Goal: Information Seeking & Learning: Learn about a topic

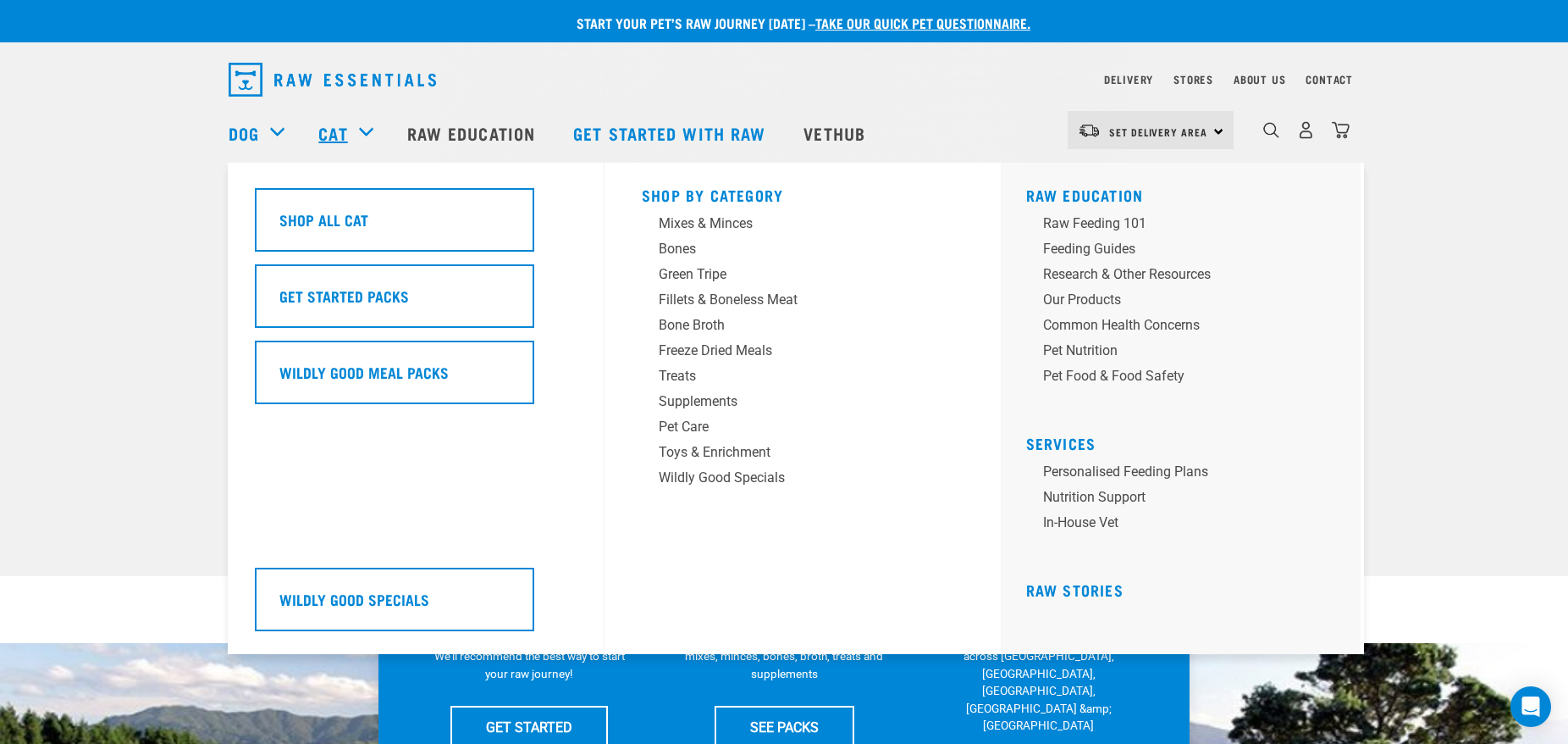
click at [338, 134] on link "Cat" at bounding box center [333, 133] width 29 height 26
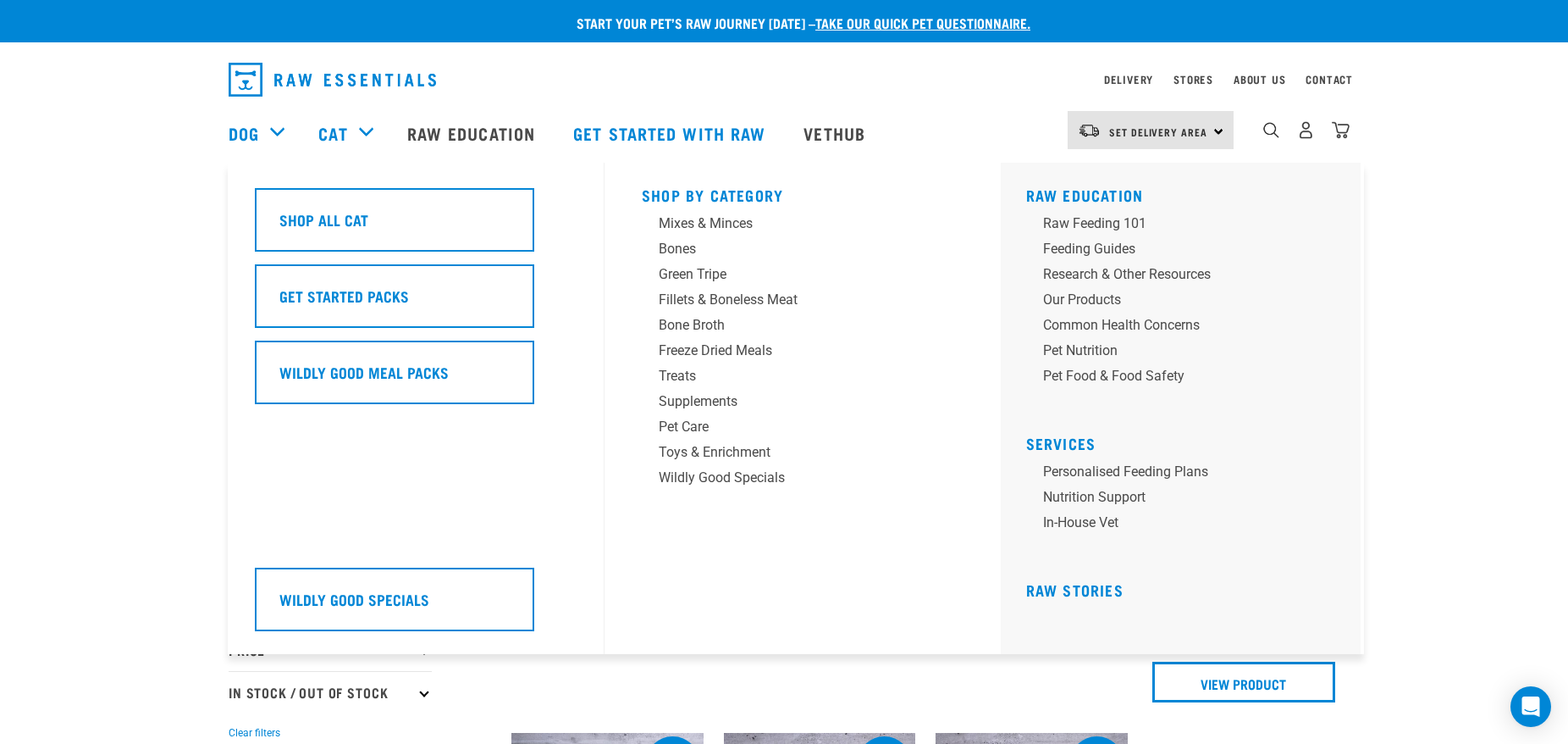
click at [340, 138] on link "Cat" at bounding box center [333, 133] width 29 height 26
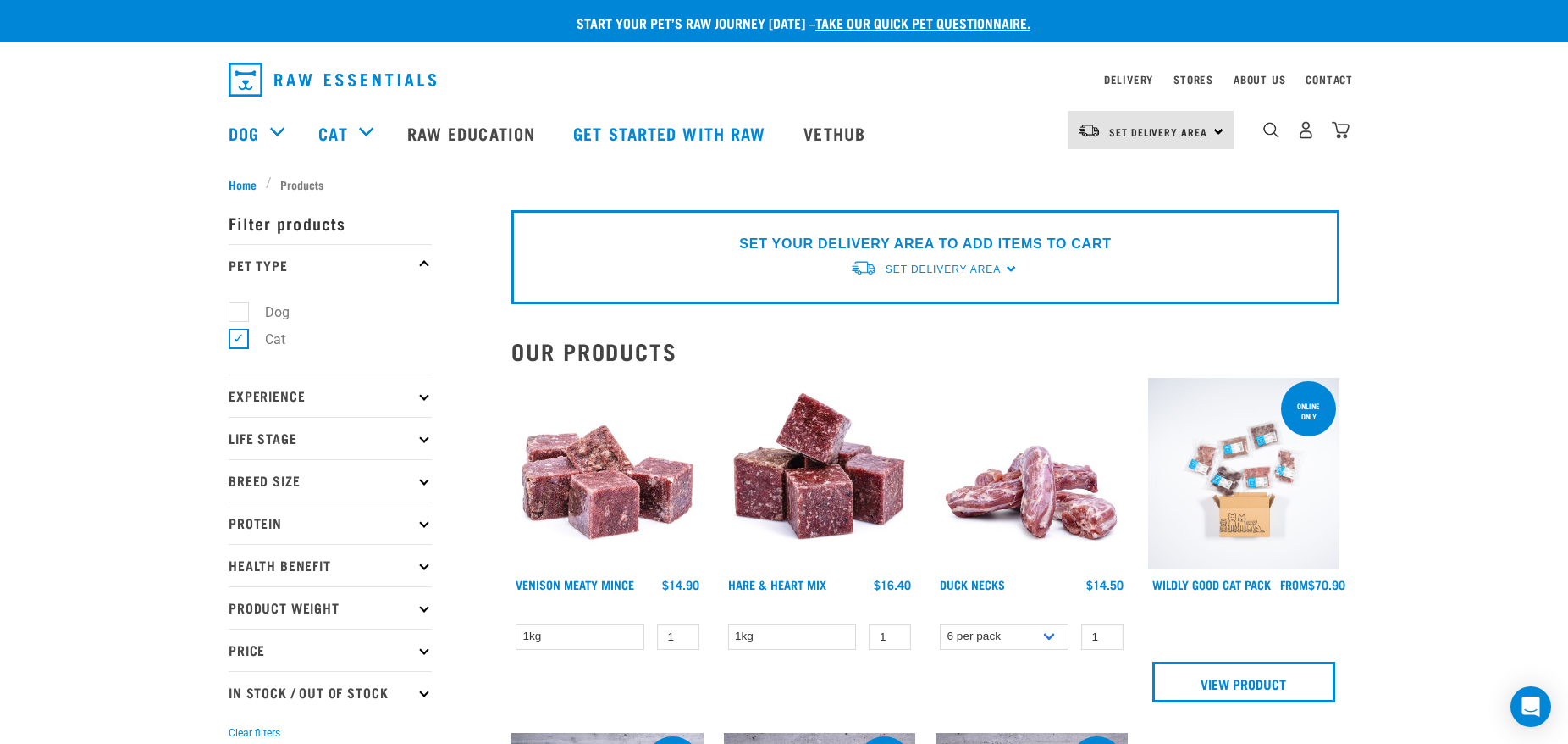
click at [423, 525] on icon at bounding box center [424, 523] width 10 height 10
click at [238, 598] on label "Chicken" at bounding box center [279, 597] width 81 height 21
click at [234, 598] on input "Chicken" at bounding box center [235, 594] width 11 height 11
checkbox input "true"
click at [240, 621] on label "Duck" at bounding box center [270, 624] width 64 height 21
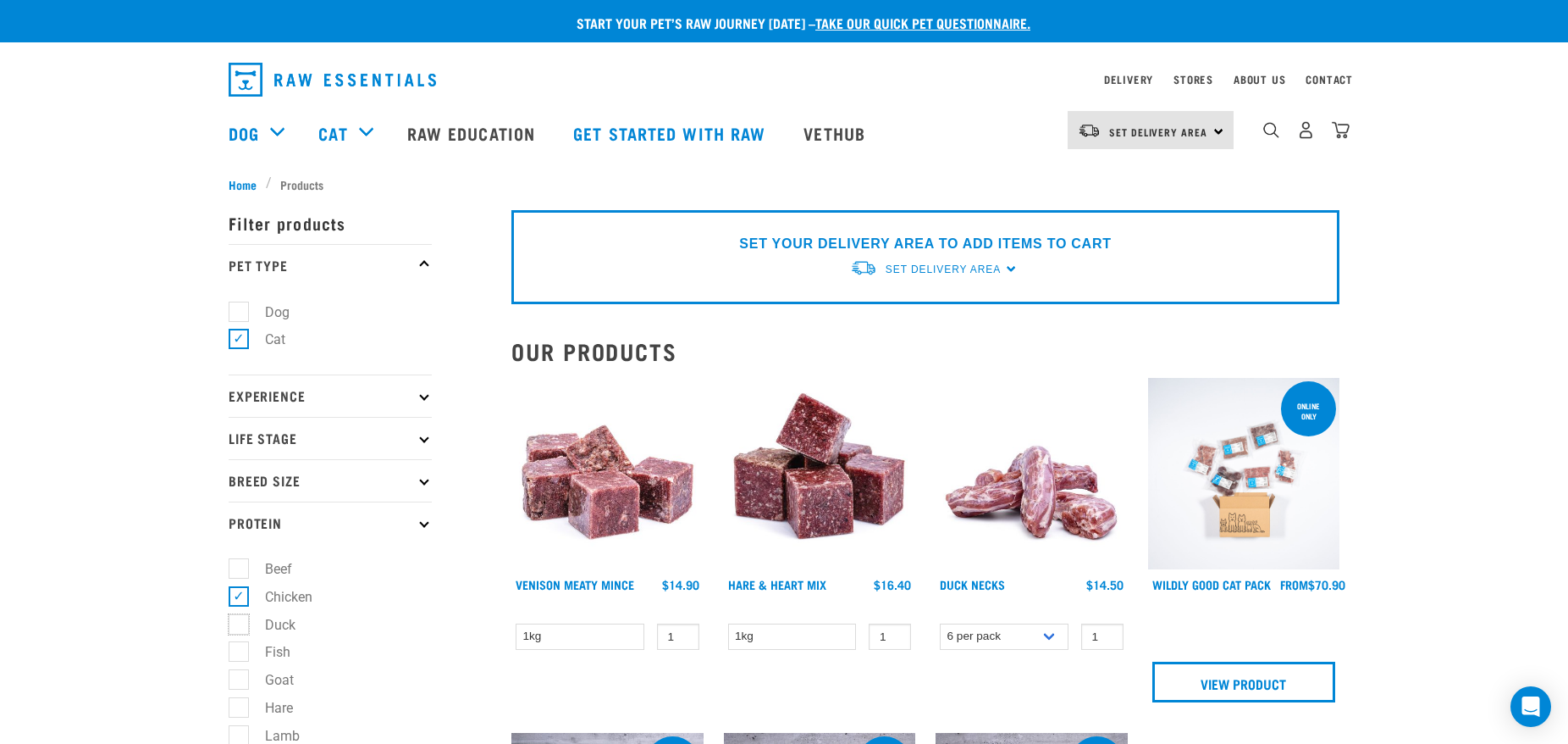
click at [239, 621] on input "Duck" at bounding box center [235, 621] width 11 height 11
checkbox input "true"
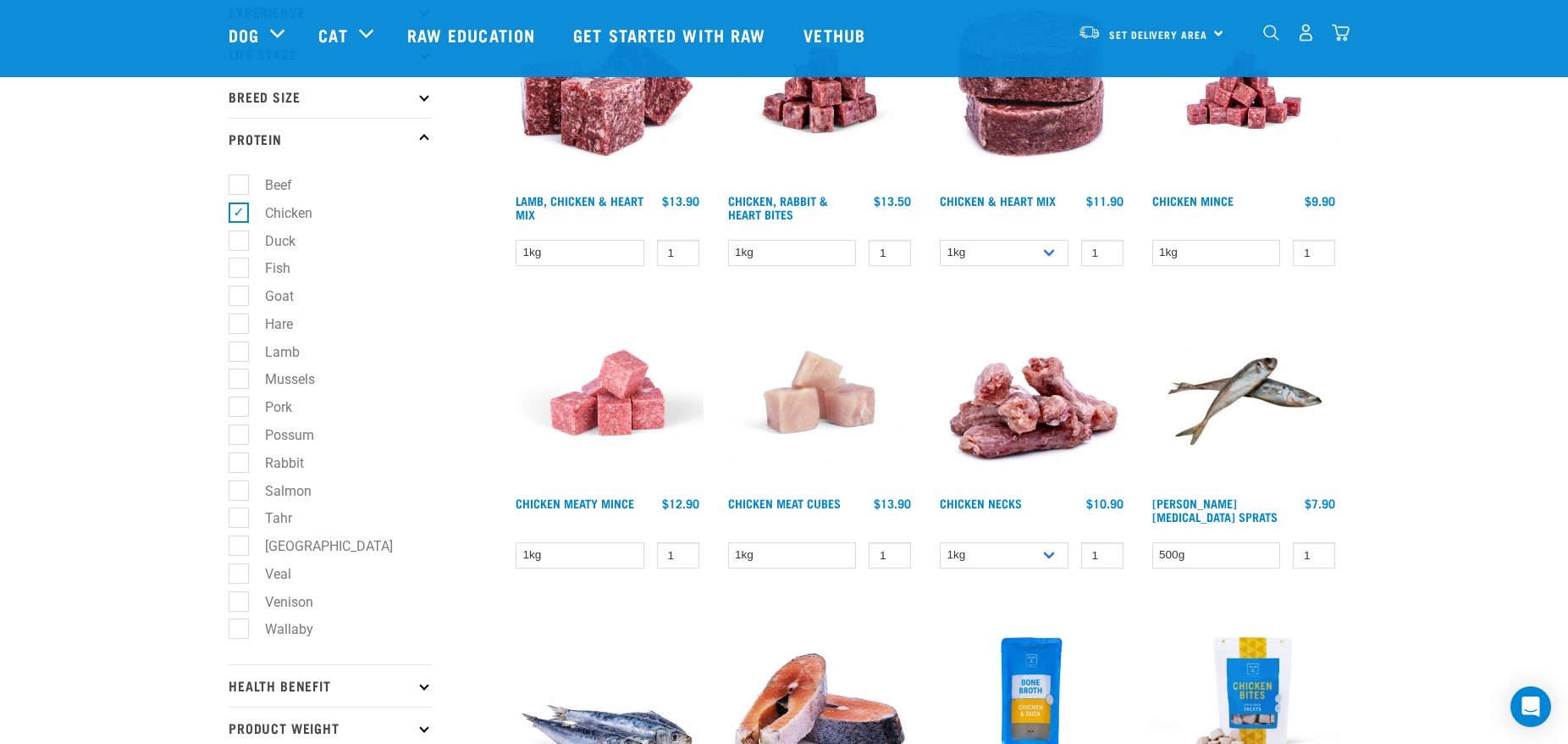
scroll to position [259, 0]
click at [240, 241] on label "Duck" at bounding box center [270, 241] width 64 height 21
click at [239, 241] on input "Duck" at bounding box center [235, 237] width 11 height 11
checkbox input "true"
click at [240, 273] on label "Fish" at bounding box center [268, 268] width 59 height 21
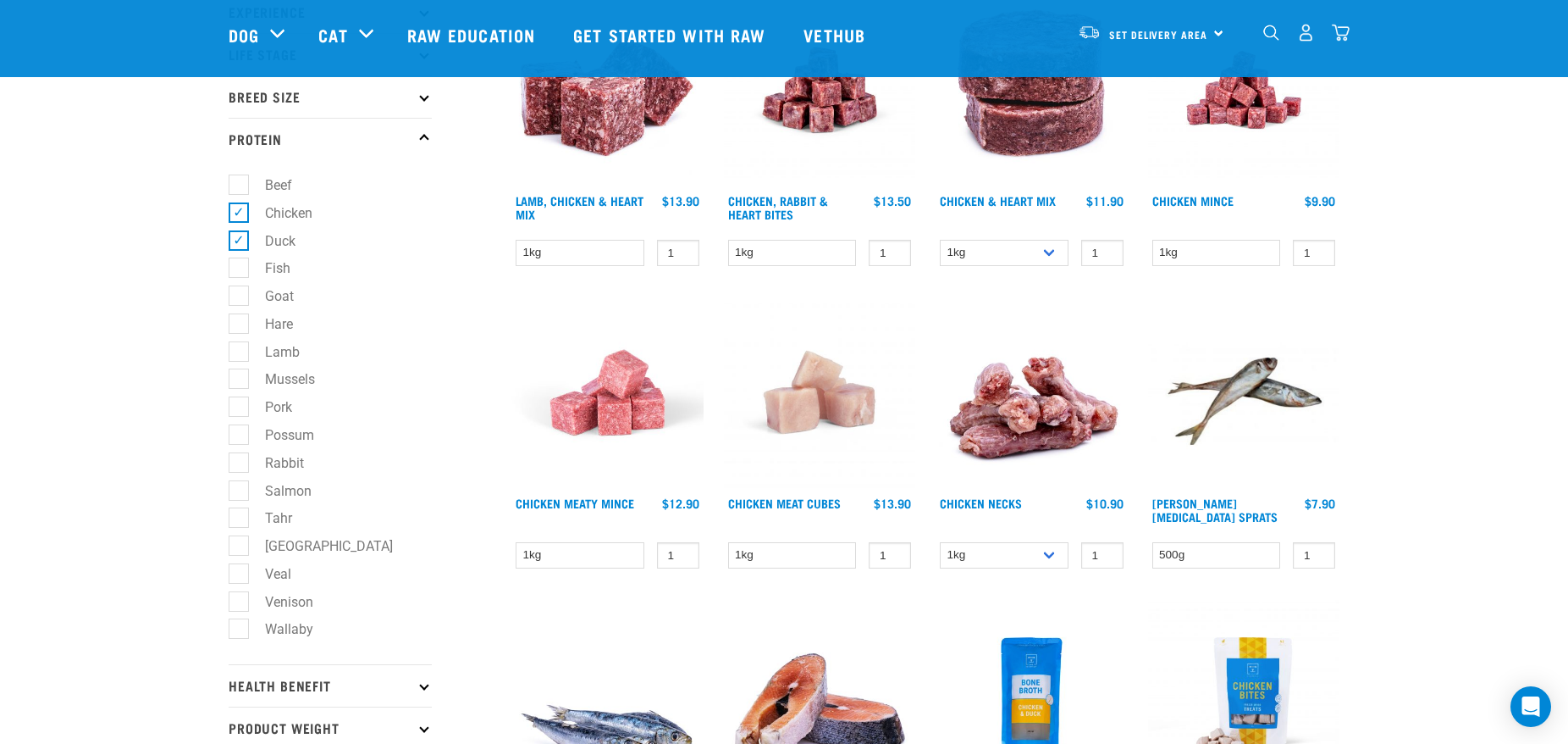
click at [239, 271] on input "Fish" at bounding box center [235, 266] width 11 height 11
checkbox input "true"
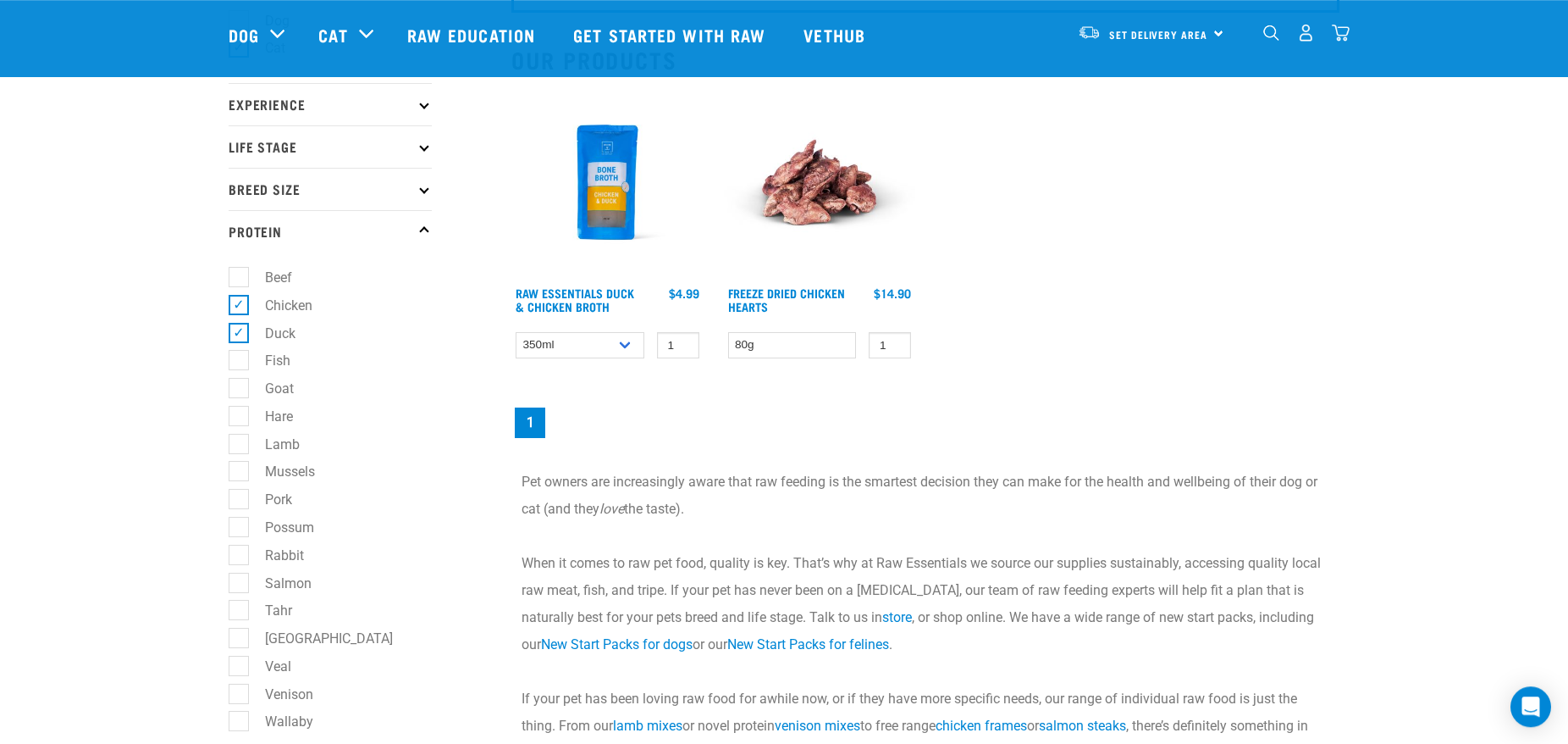
scroll to position [172, 0]
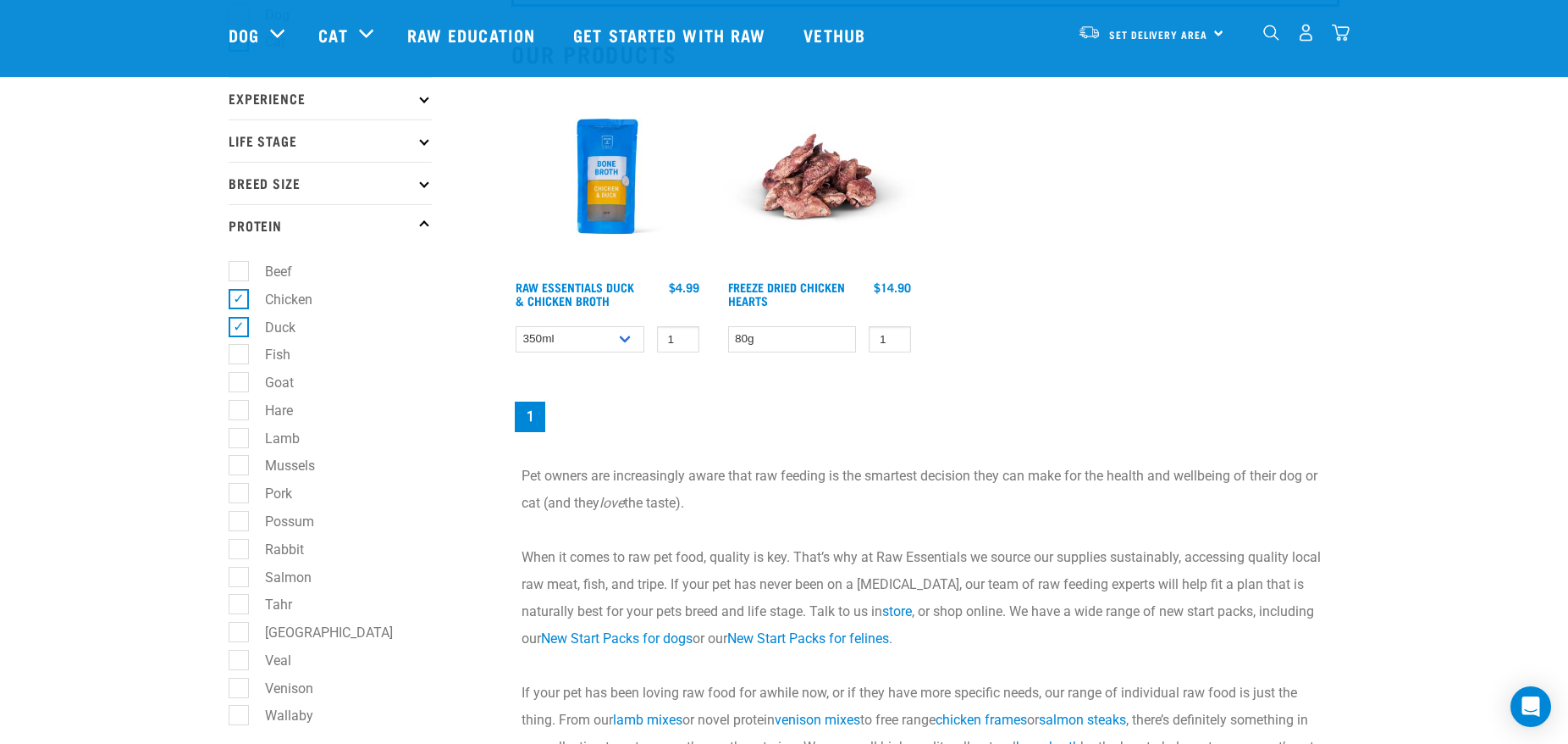
click at [428, 426] on ul "Beef Chicken Duck Fish Goat Hare Lamb Mussels Pork Possum" at bounding box center [330, 498] width 203 height 504
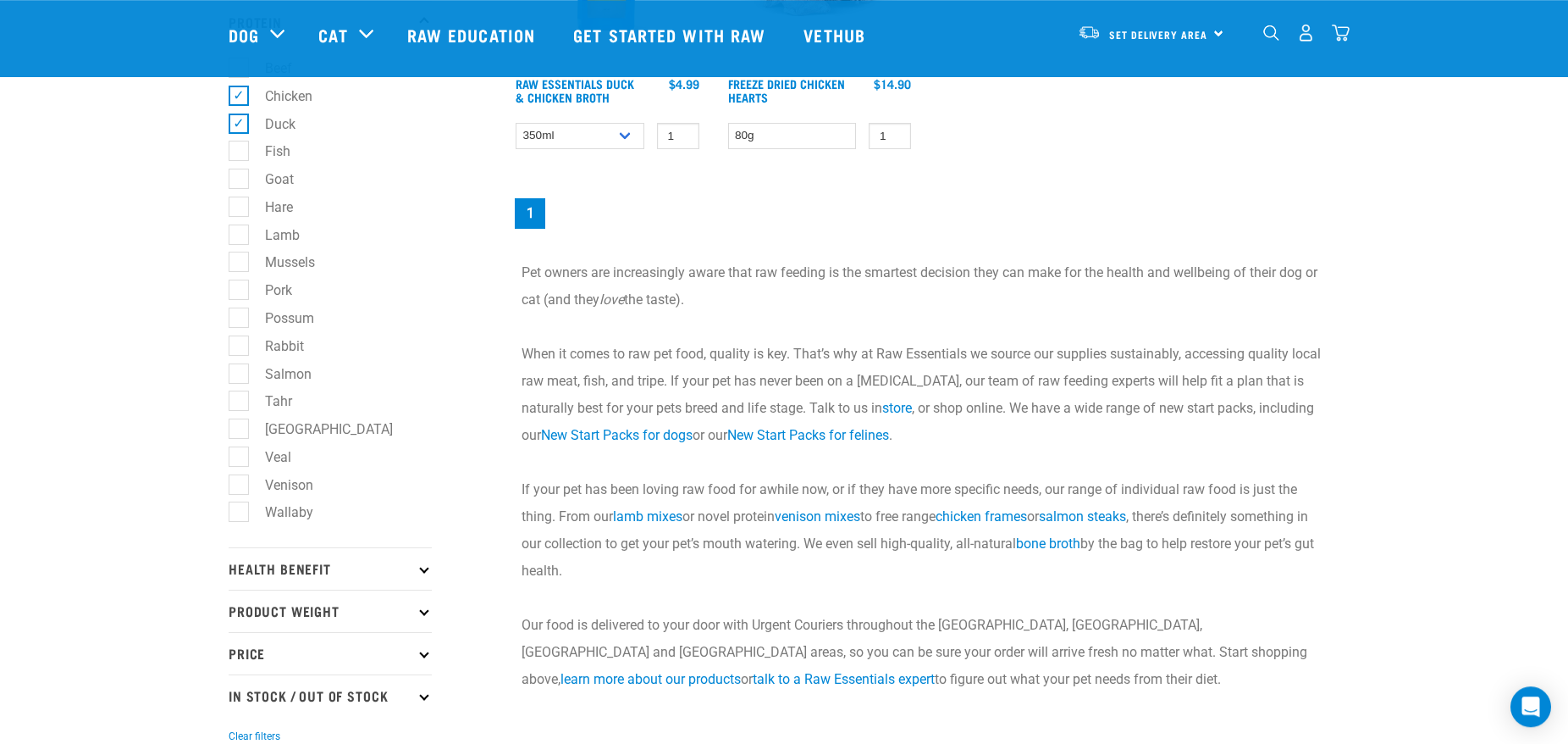
scroll to position [346, 0]
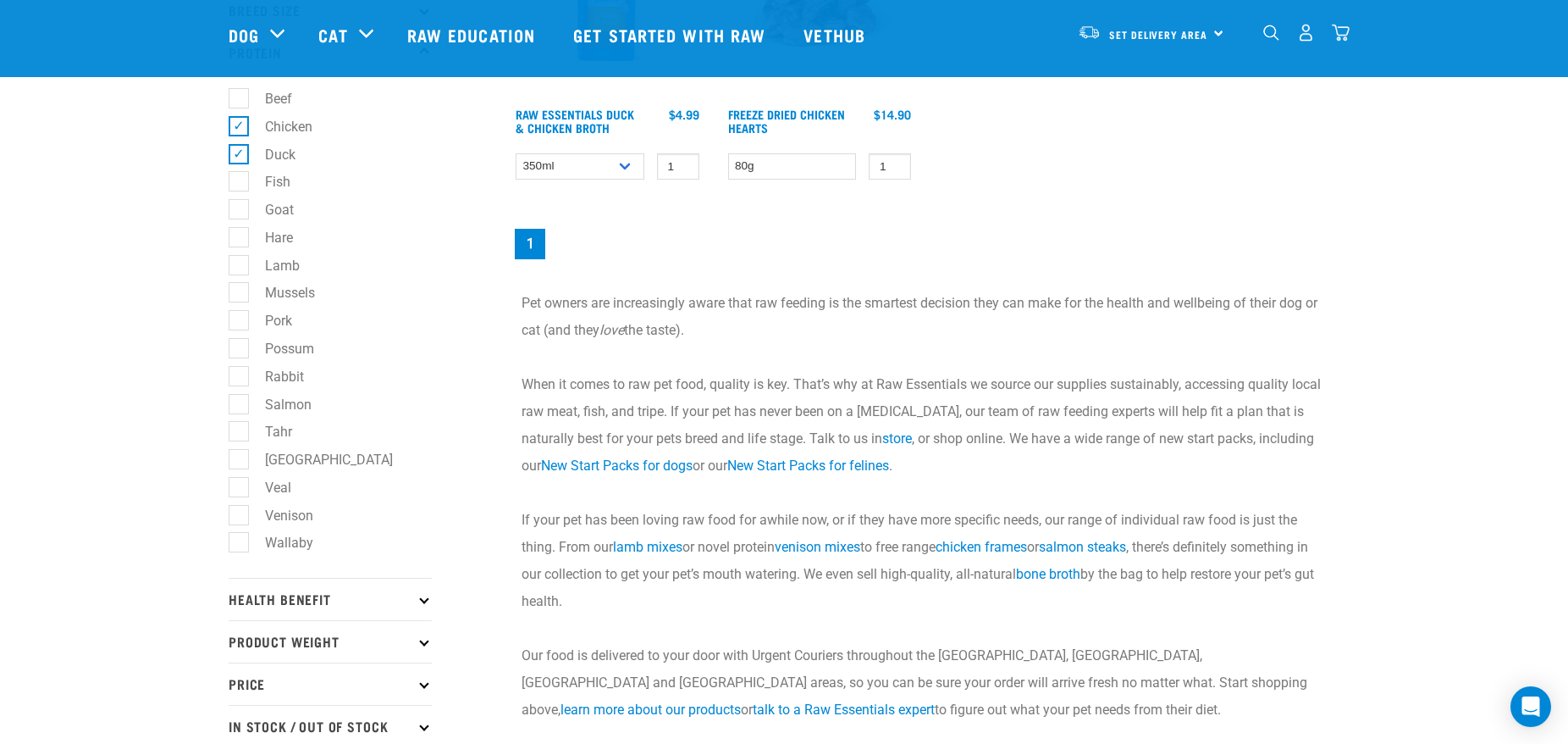
click at [239, 180] on label "Fish" at bounding box center [268, 182] width 59 height 21
click at [239, 180] on input "Fish" at bounding box center [235, 179] width 11 height 11
checkbox input "true"
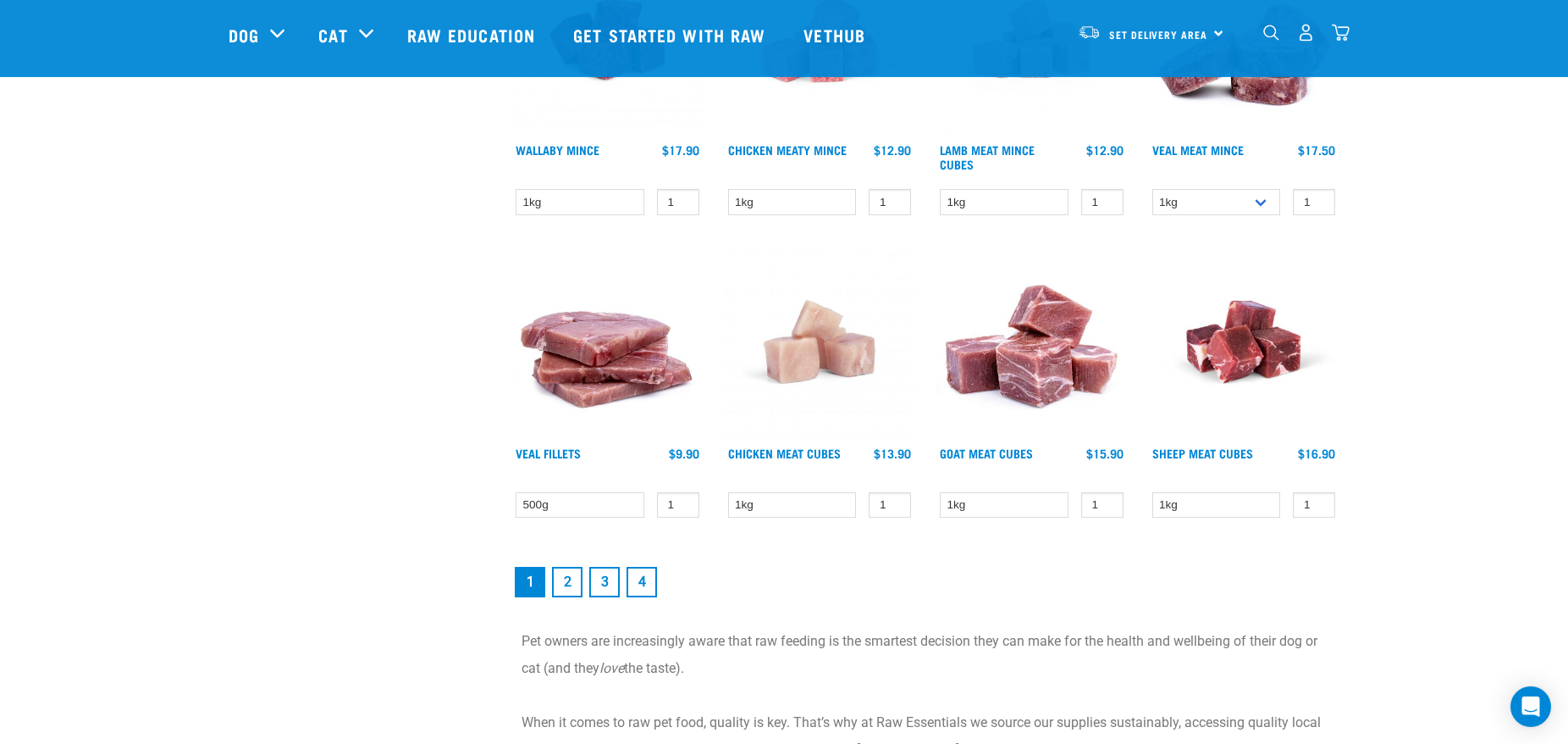
scroll to position [2246, 0]
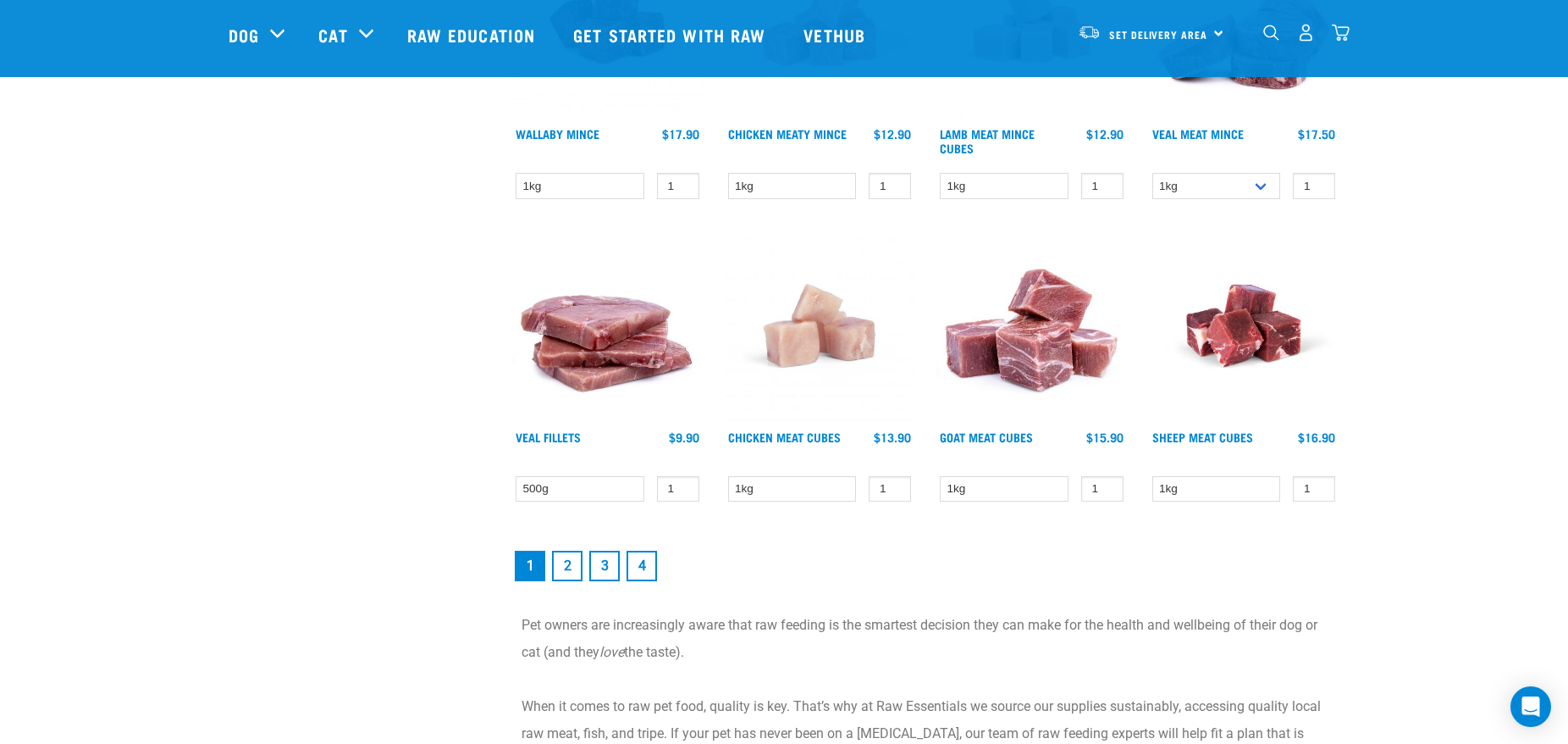
click at [560, 567] on link "2" at bounding box center [568, 566] width 31 height 31
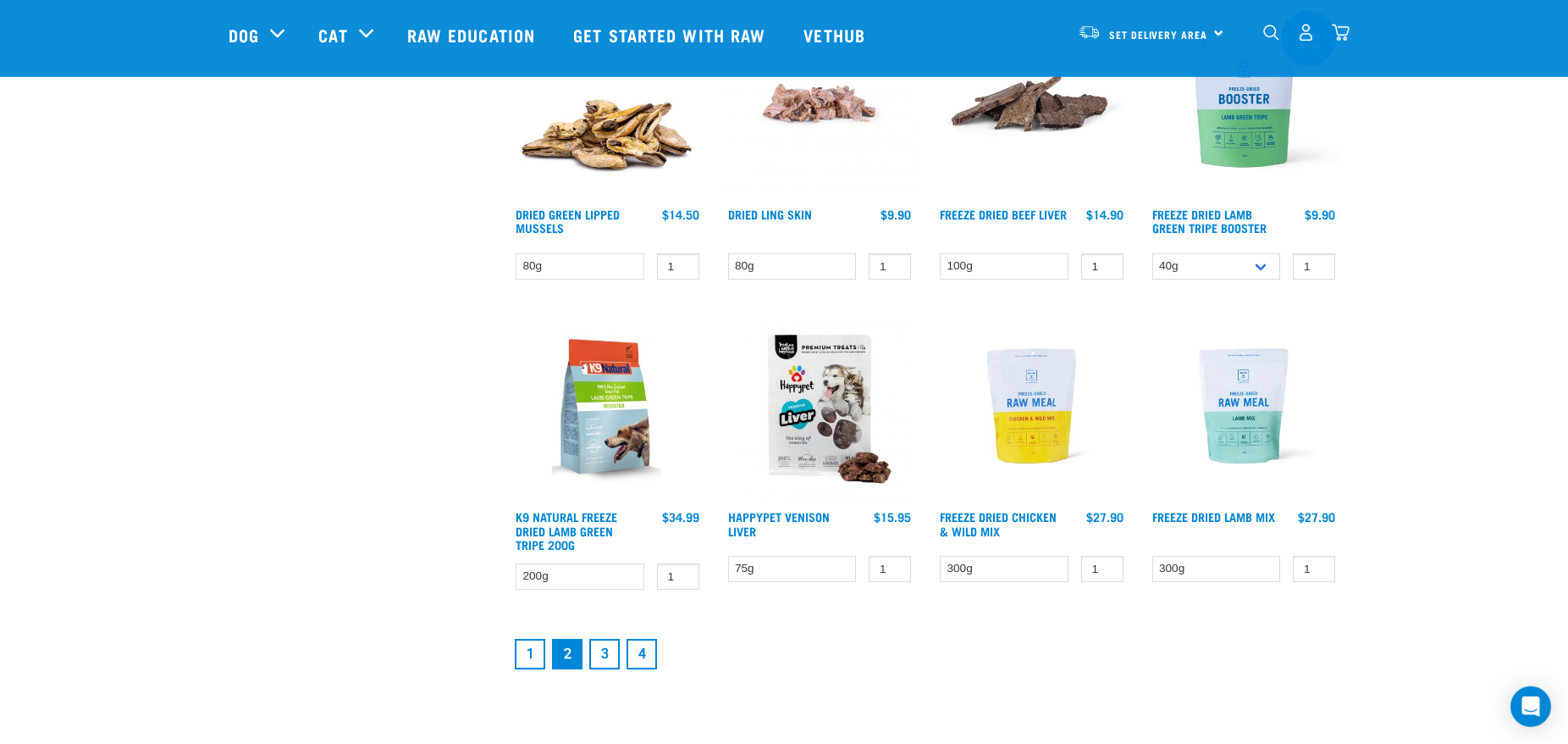
scroll to position [2074, 0]
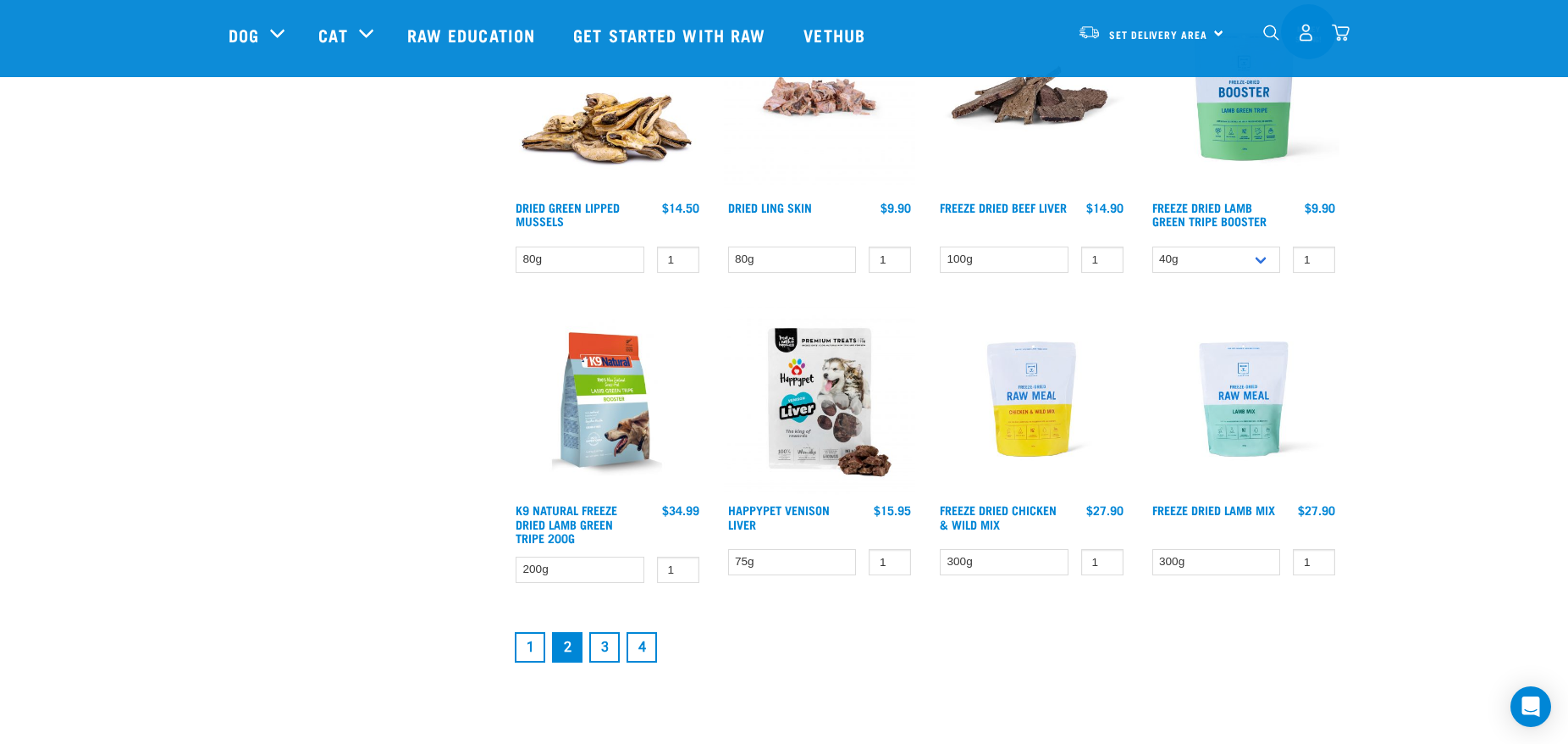
click at [603, 636] on link "3" at bounding box center [605, 647] width 31 height 31
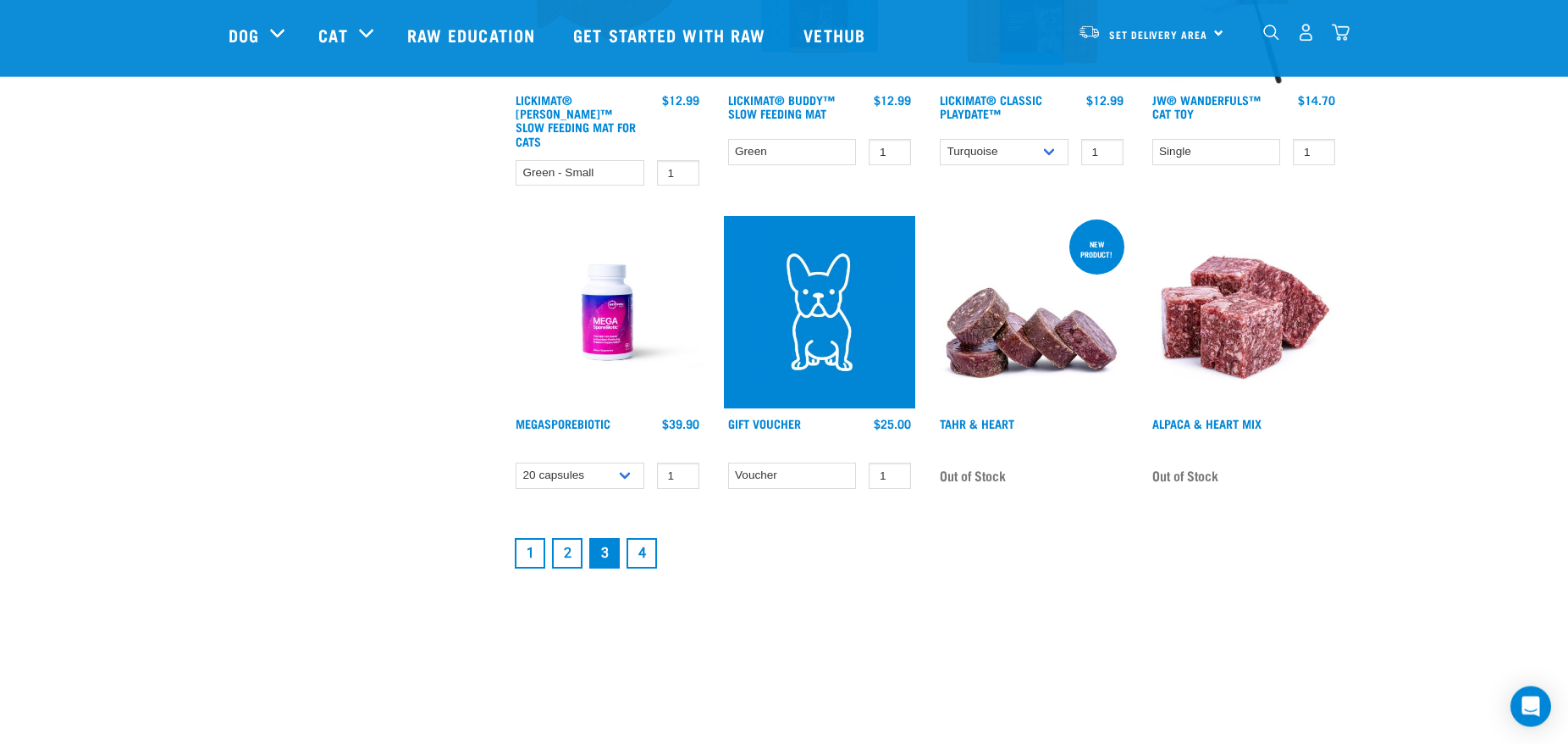
scroll to position [2246, 0]
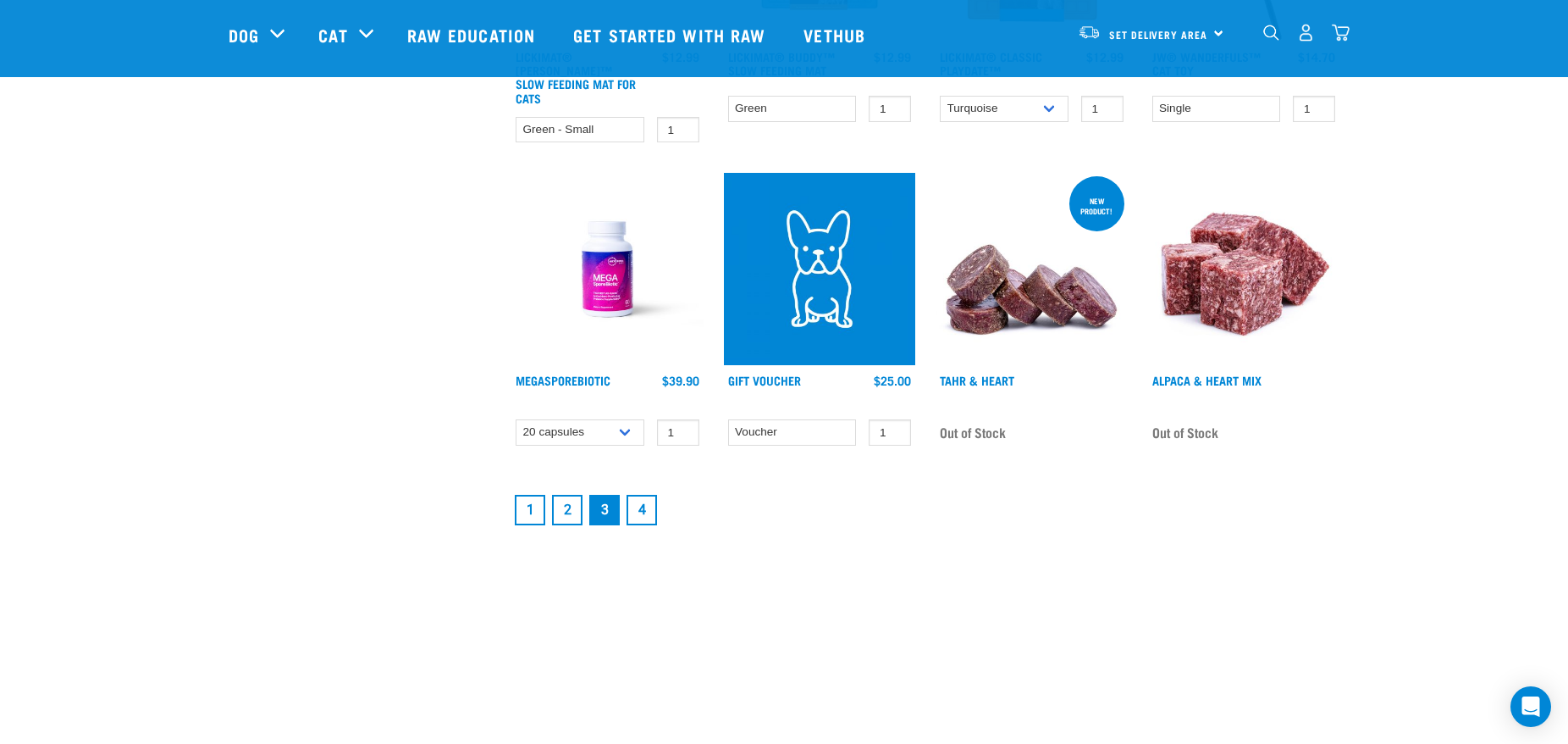
click at [638, 495] on link "4" at bounding box center [642, 510] width 31 height 31
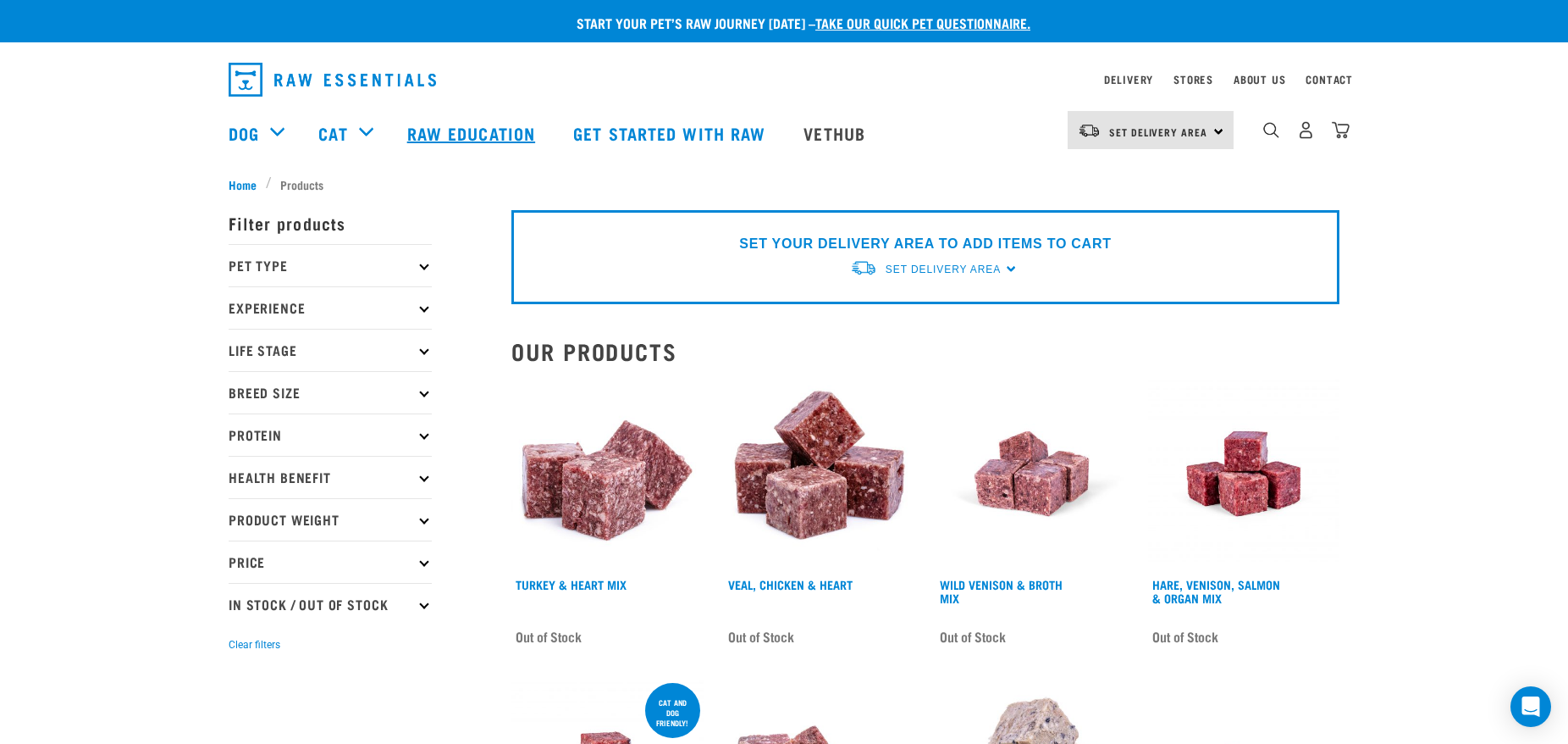
click at [507, 136] on link "Raw Education" at bounding box center [473, 133] width 166 height 68
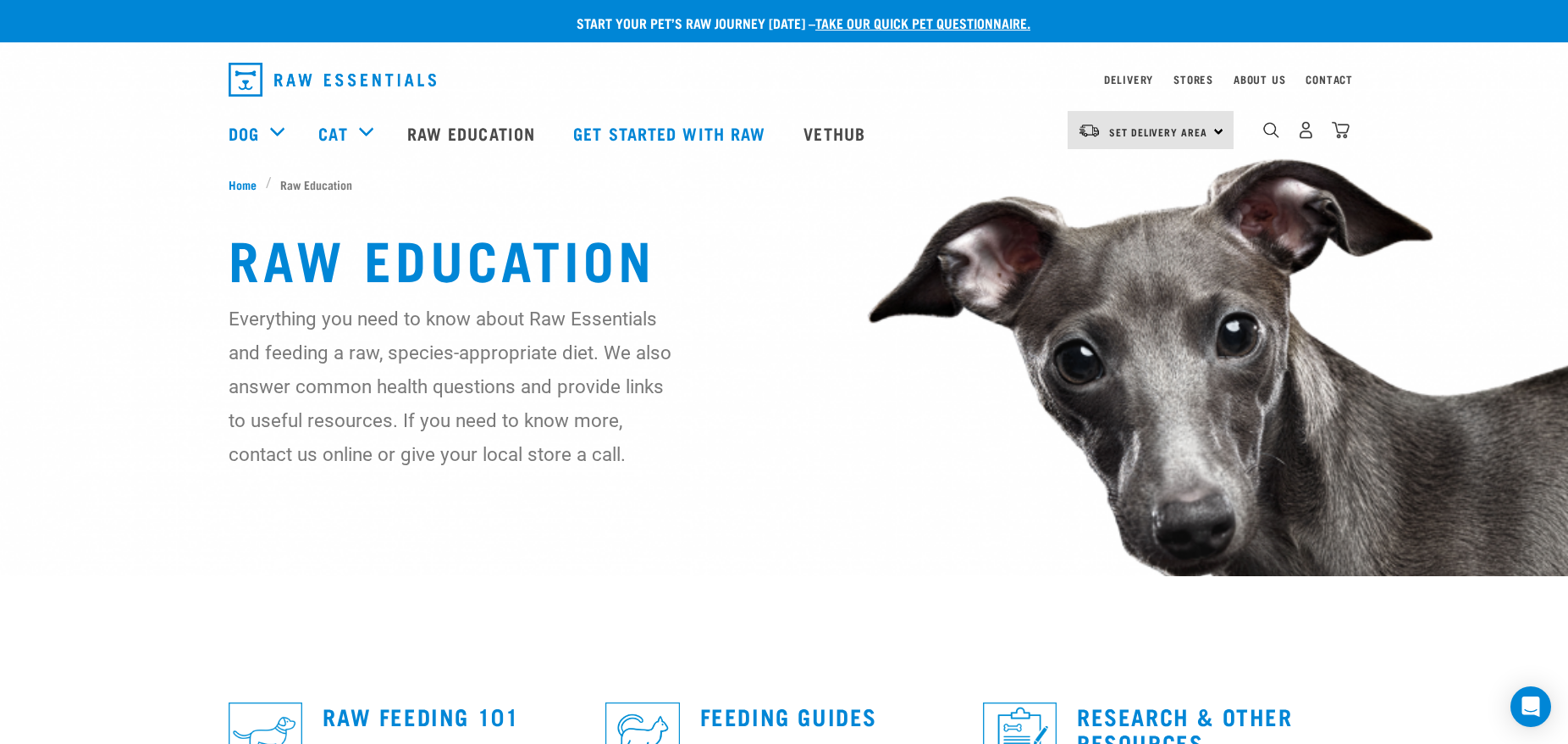
click at [340, 129] on link "Cat" at bounding box center [333, 133] width 29 height 26
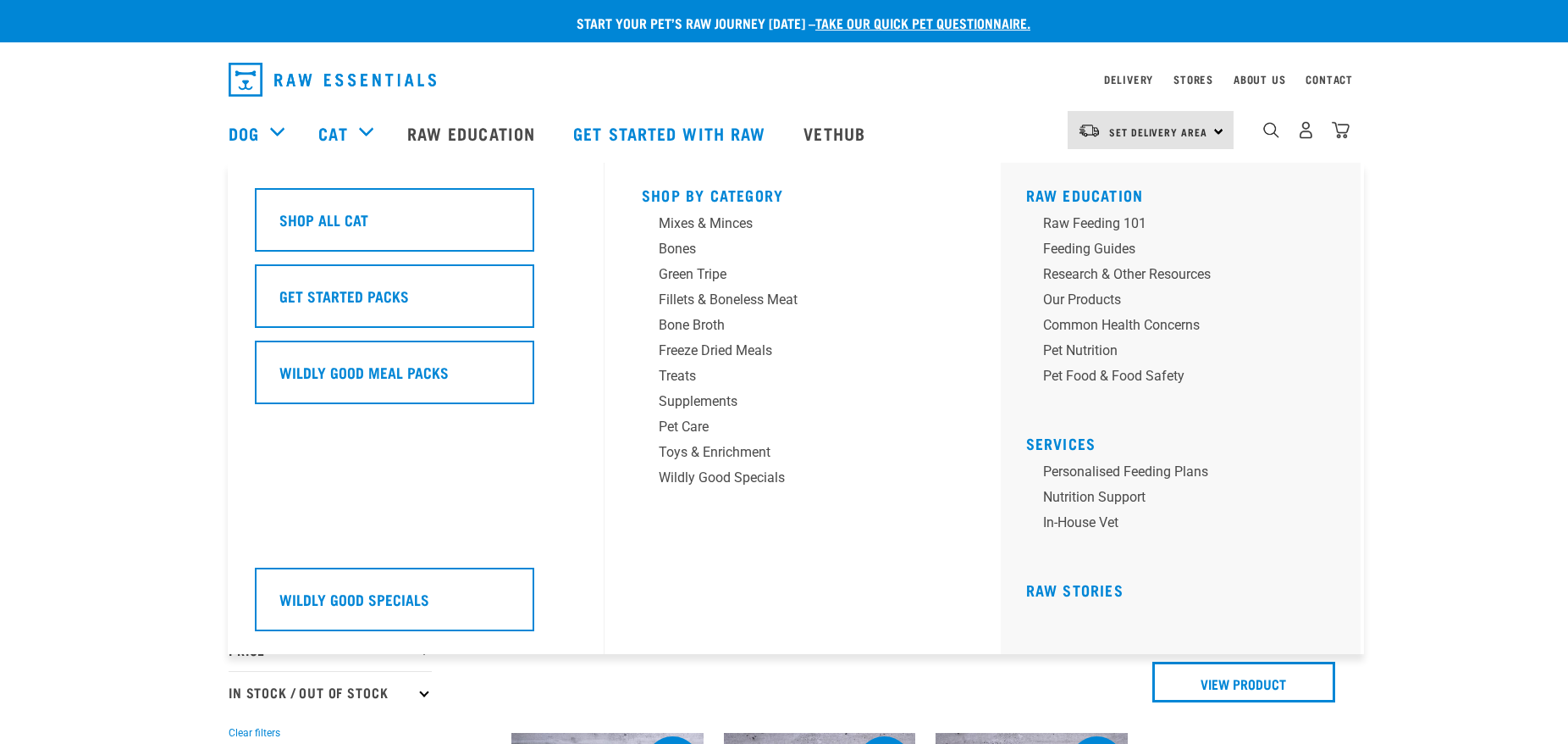
click at [329, 224] on h5 "Shop All Cat" at bounding box center [324, 219] width 89 height 22
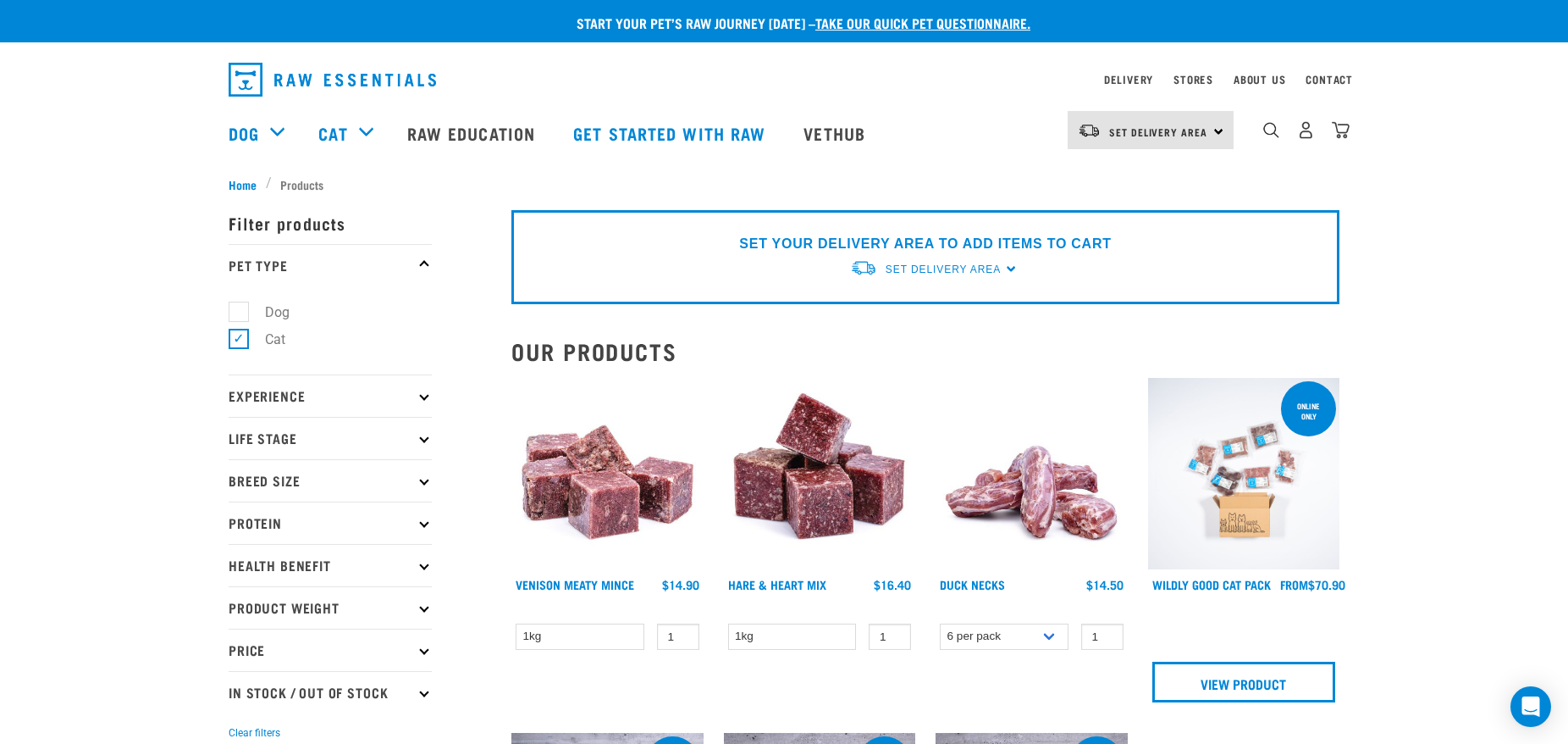
click at [427, 439] on icon at bounding box center [424, 438] width 10 height 10
click at [238, 487] on label "Cat" at bounding box center [265, 485] width 55 height 21
click at [238, 487] on input "Cat" at bounding box center [235, 482] width 11 height 11
checkbox input "true"
click at [423, 653] on icon at bounding box center [424, 651] width 10 height 10
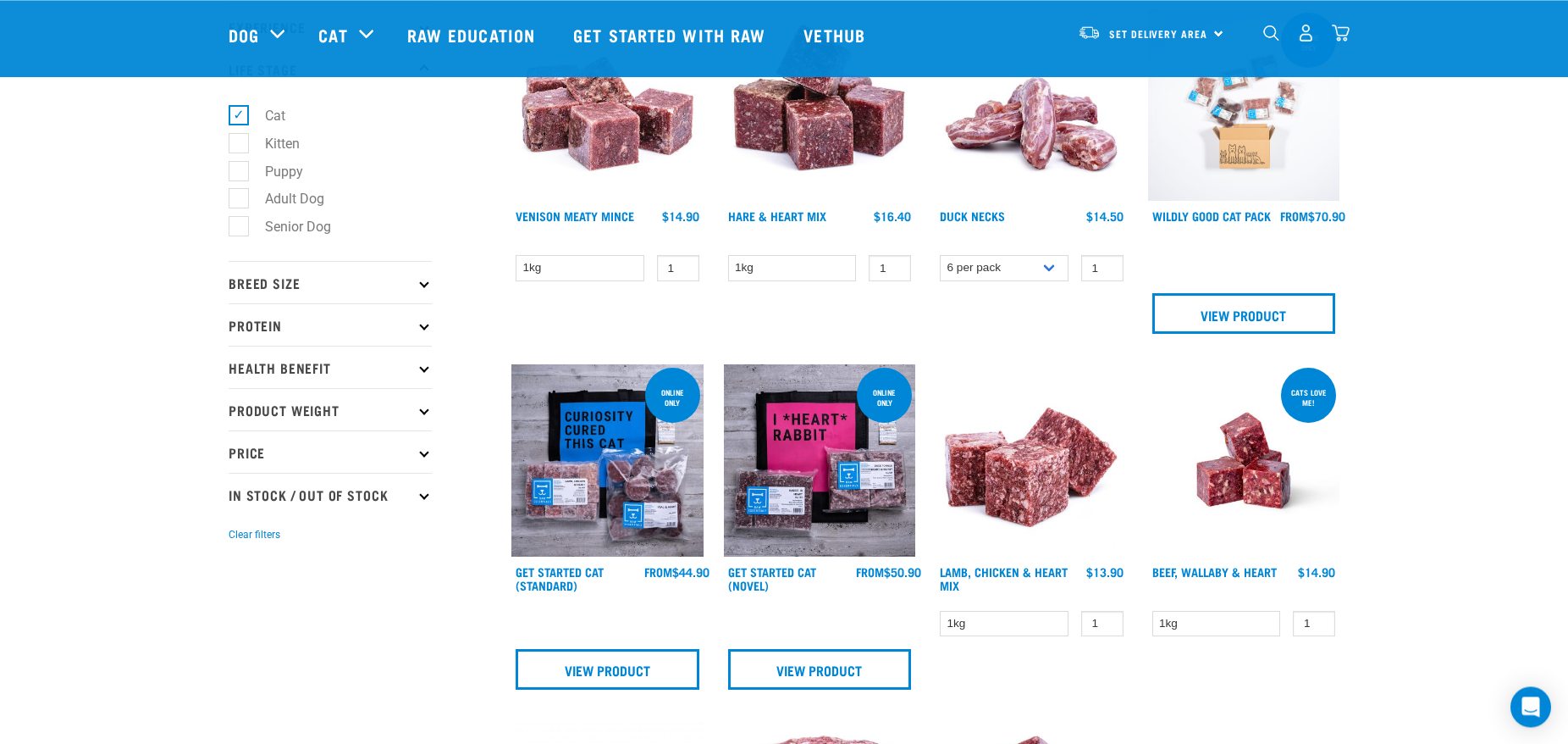
scroll to position [259, 0]
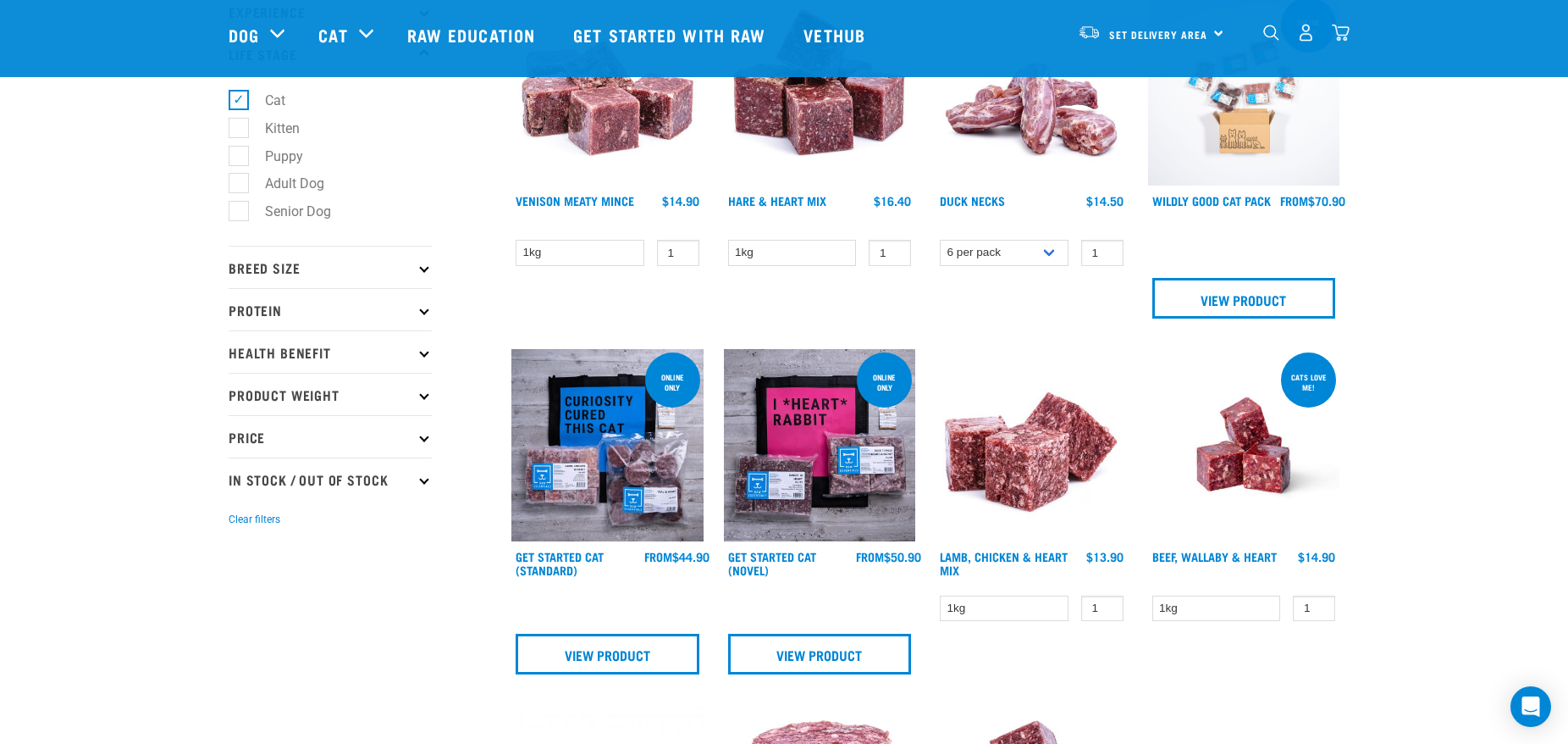
click at [422, 272] on icon at bounding box center [424, 267] width 10 height 10
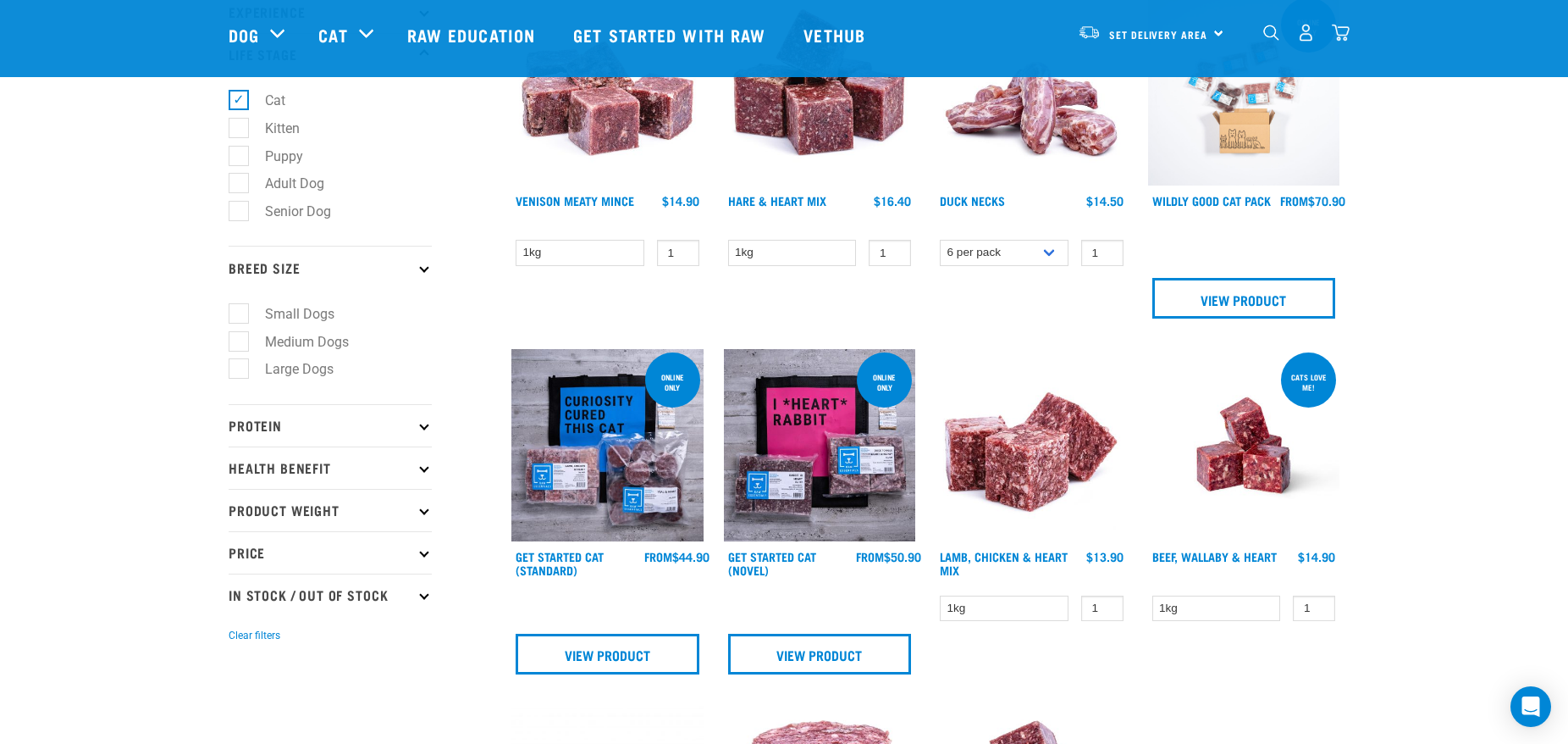
click at [424, 430] on icon at bounding box center [424, 425] width 10 height 10
click at [246, 505] on label "Chicken" at bounding box center [279, 499] width 81 height 21
click at [239, 502] on input "Chicken" at bounding box center [235, 496] width 11 height 11
checkbox input "true"
click at [240, 530] on label "Duck" at bounding box center [270, 528] width 64 height 21
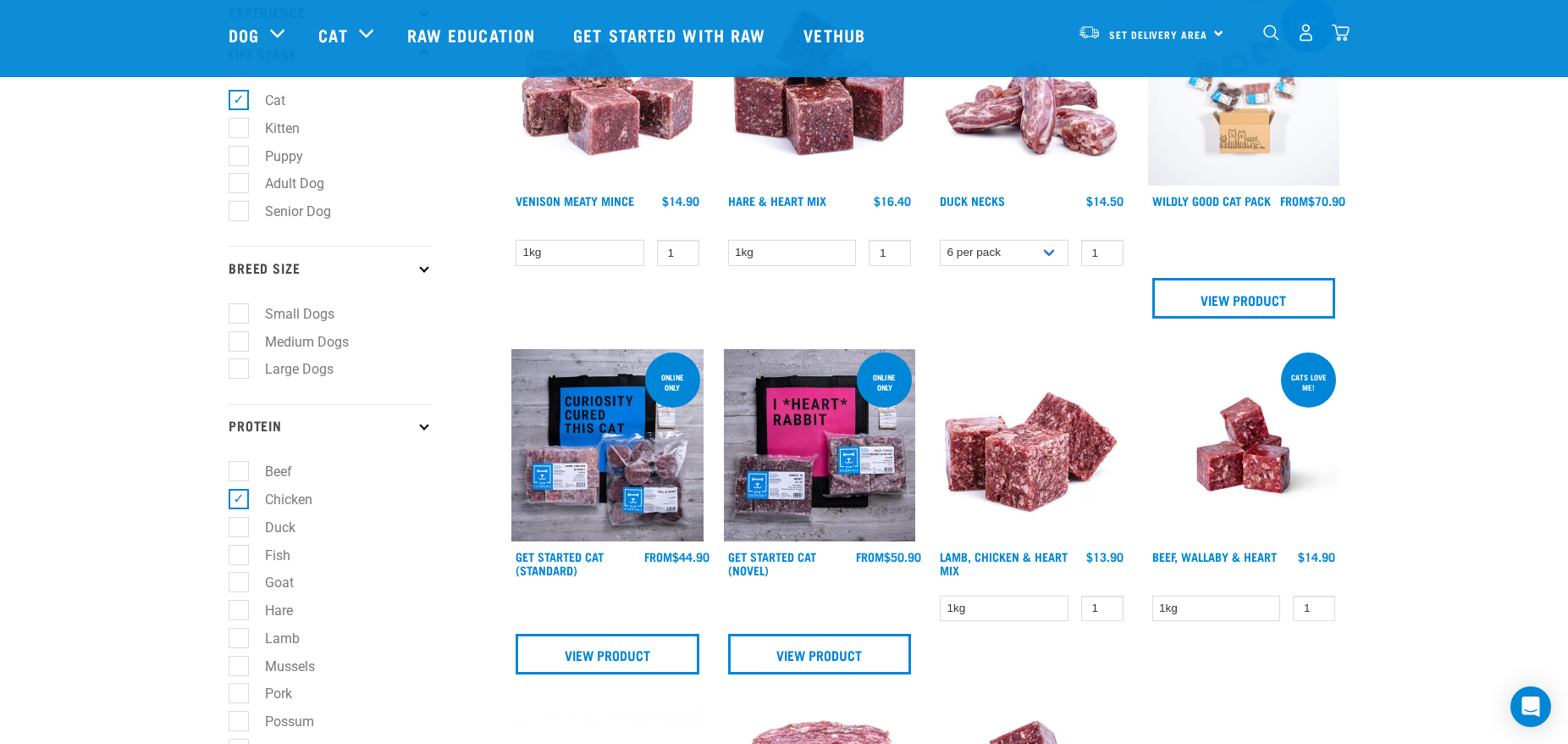
click at [239, 530] on input "Duck" at bounding box center [235, 524] width 11 height 11
checkbox input "true"
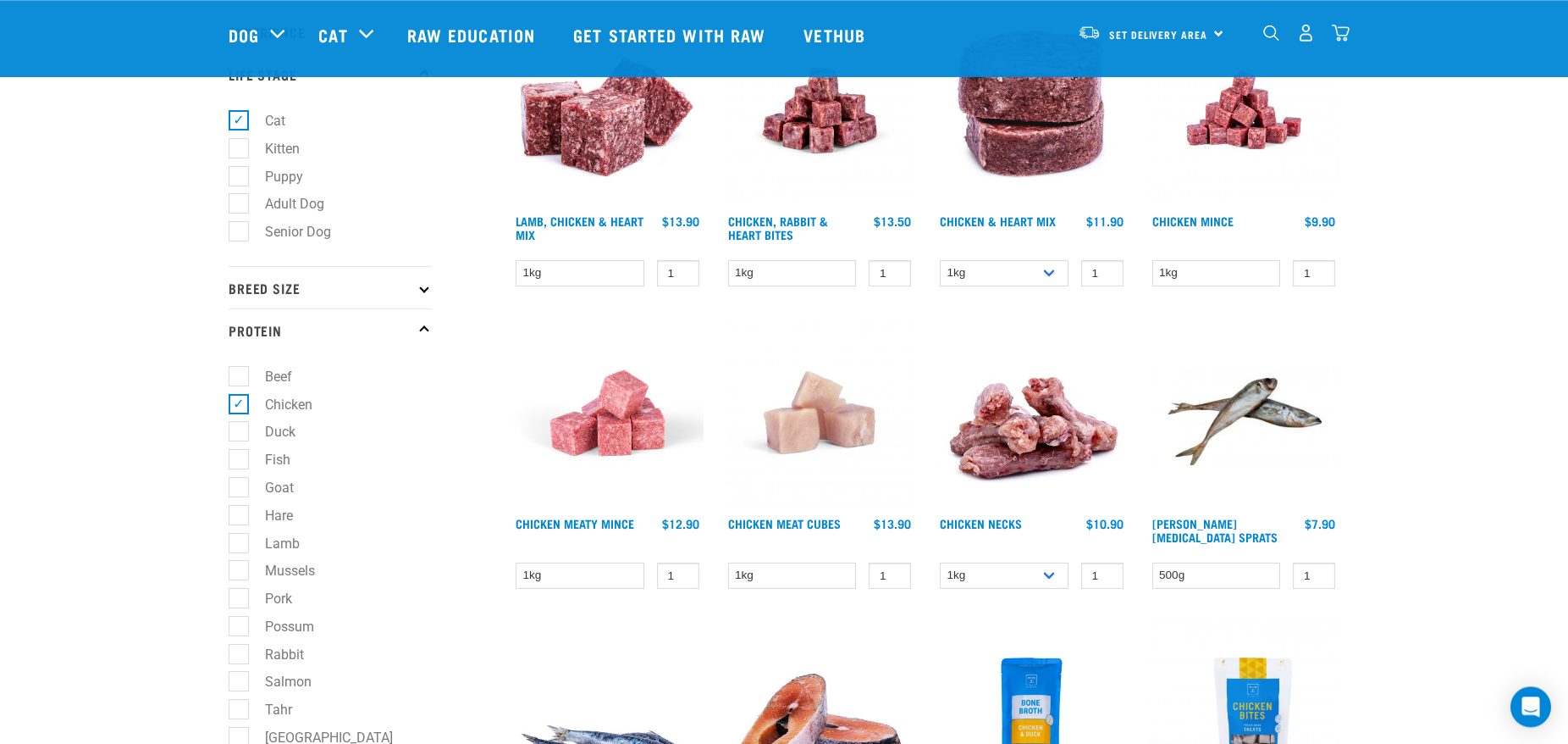
scroll to position [259, 0]
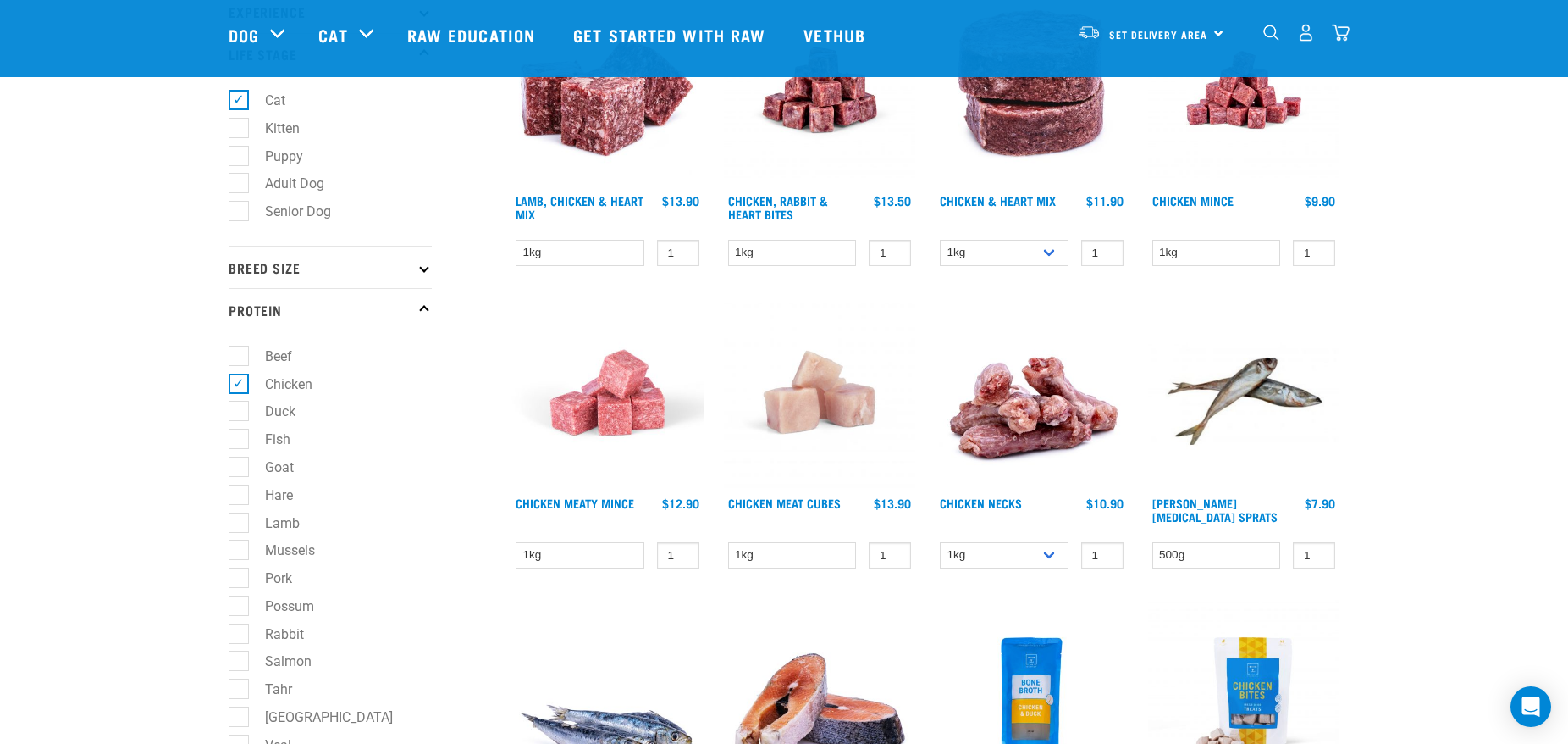
click at [242, 444] on label "Fish" at bounding box center [268, 440] width 59 height 21
click at [239, 442] on input "Fish" at bounding box center [235, 437] width 11 height 11
checkbox input "true"
click at [242, 415] on label "Duck" at bounding box center [270, 411] width 64 height 21
click at [239, 415] on input "Duck" at bounding box center [235, 409] width 11 height 11
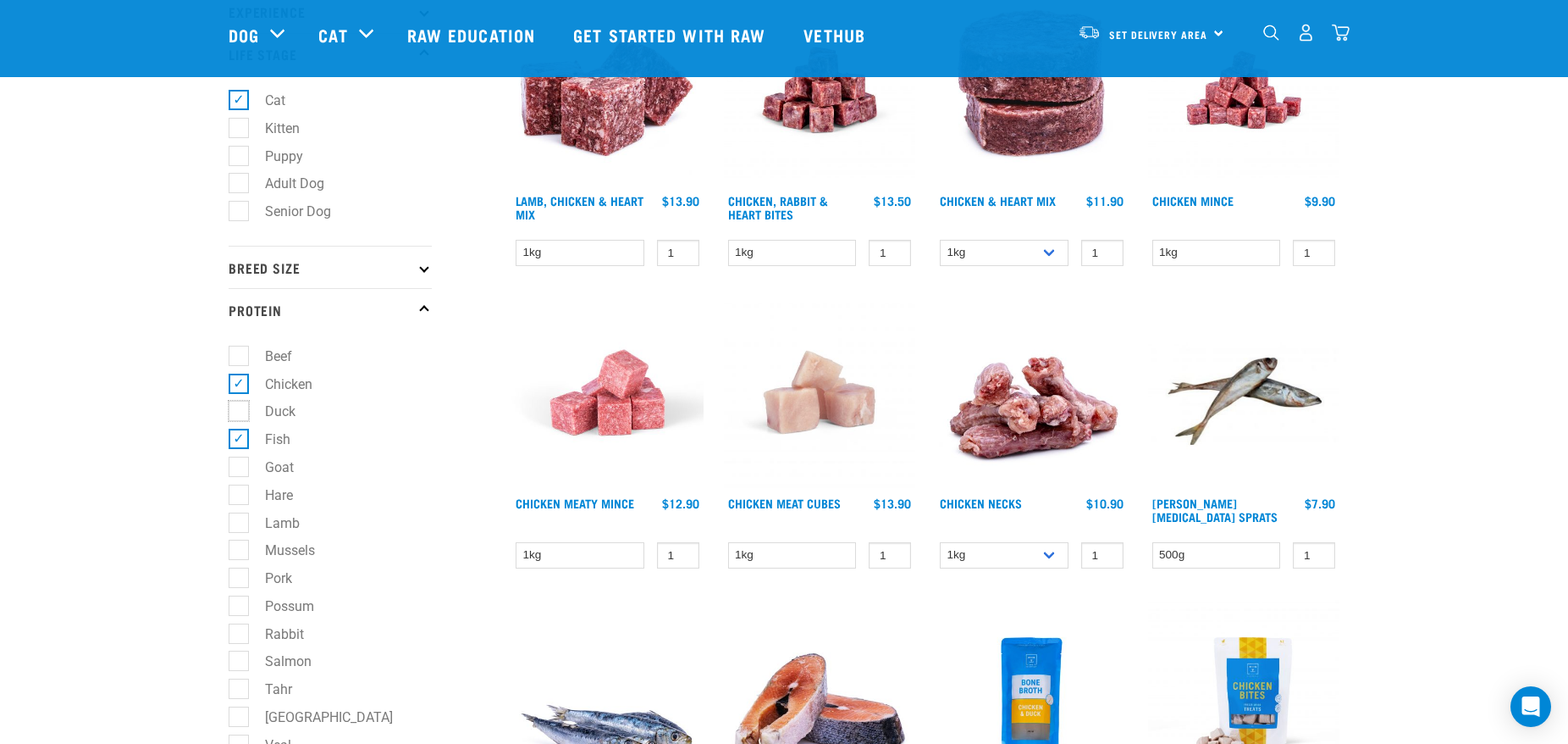
checkbox input "true"
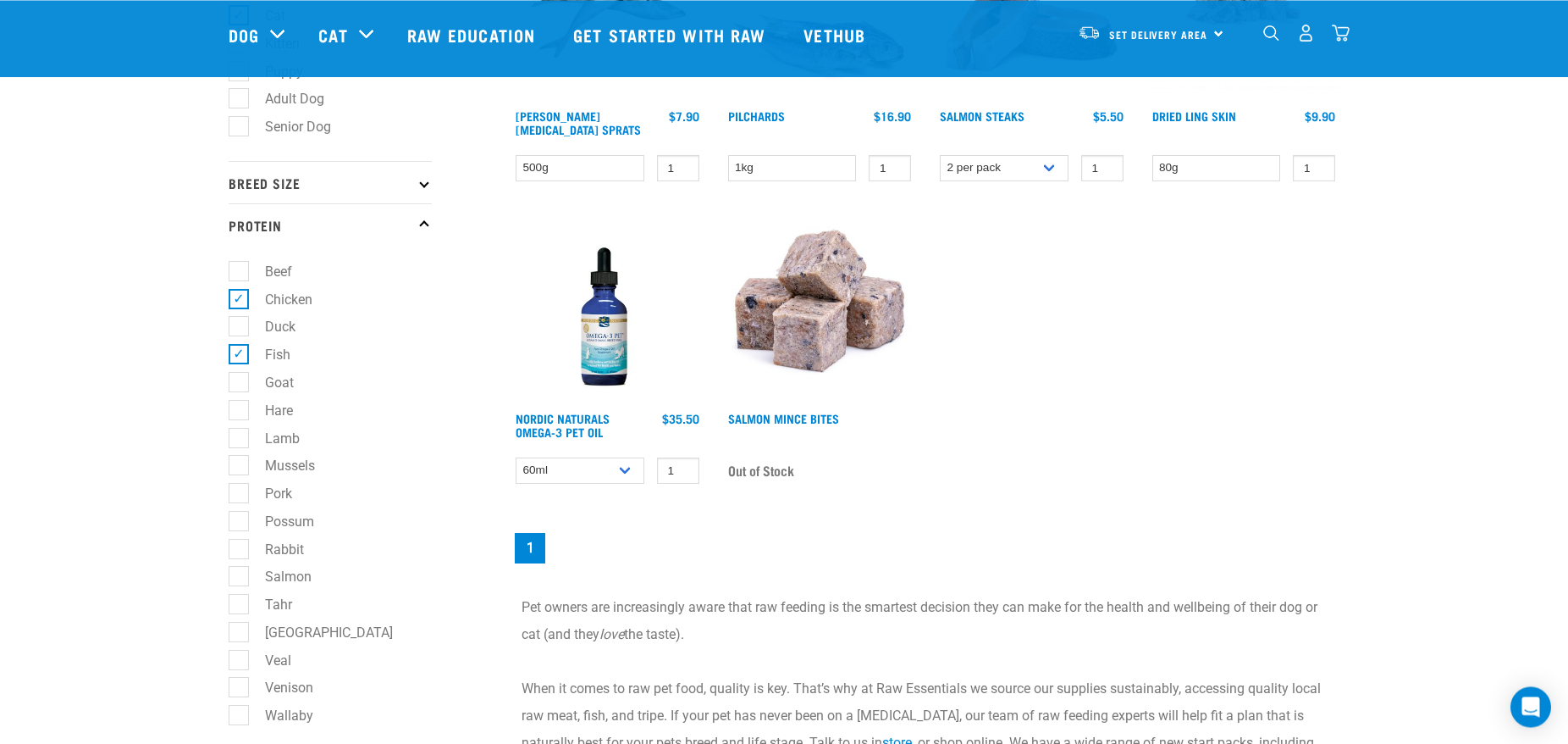
scroll to position [346, 0]
click at [238, 551] on label "Rabbit" at bounding box center [275, 548] width 73 height 21
click at [235, 550] on input "Rabbit" at bounding box center [235, 545] width 11 height 11
checkbox input "true"
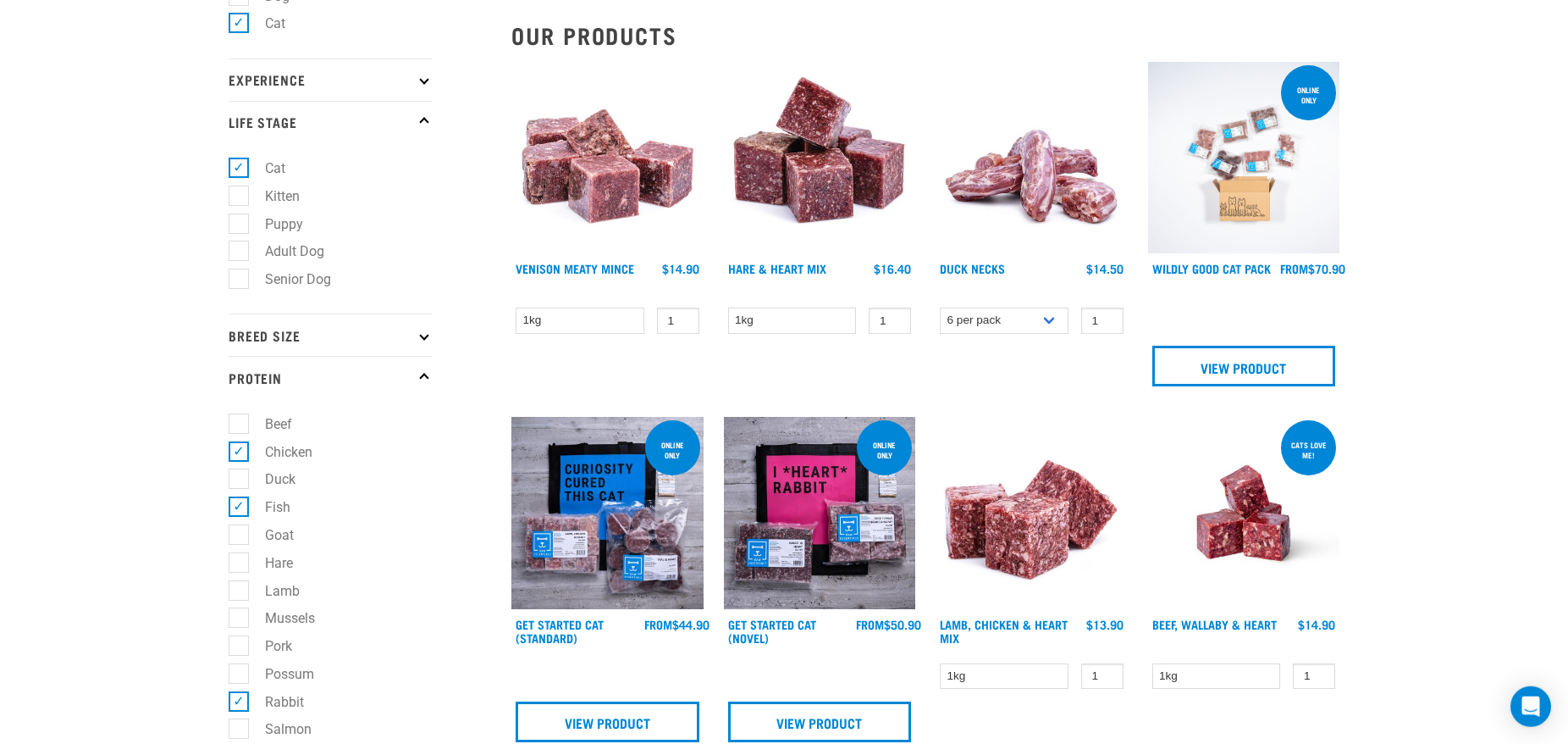
scroll to position [432, 0]
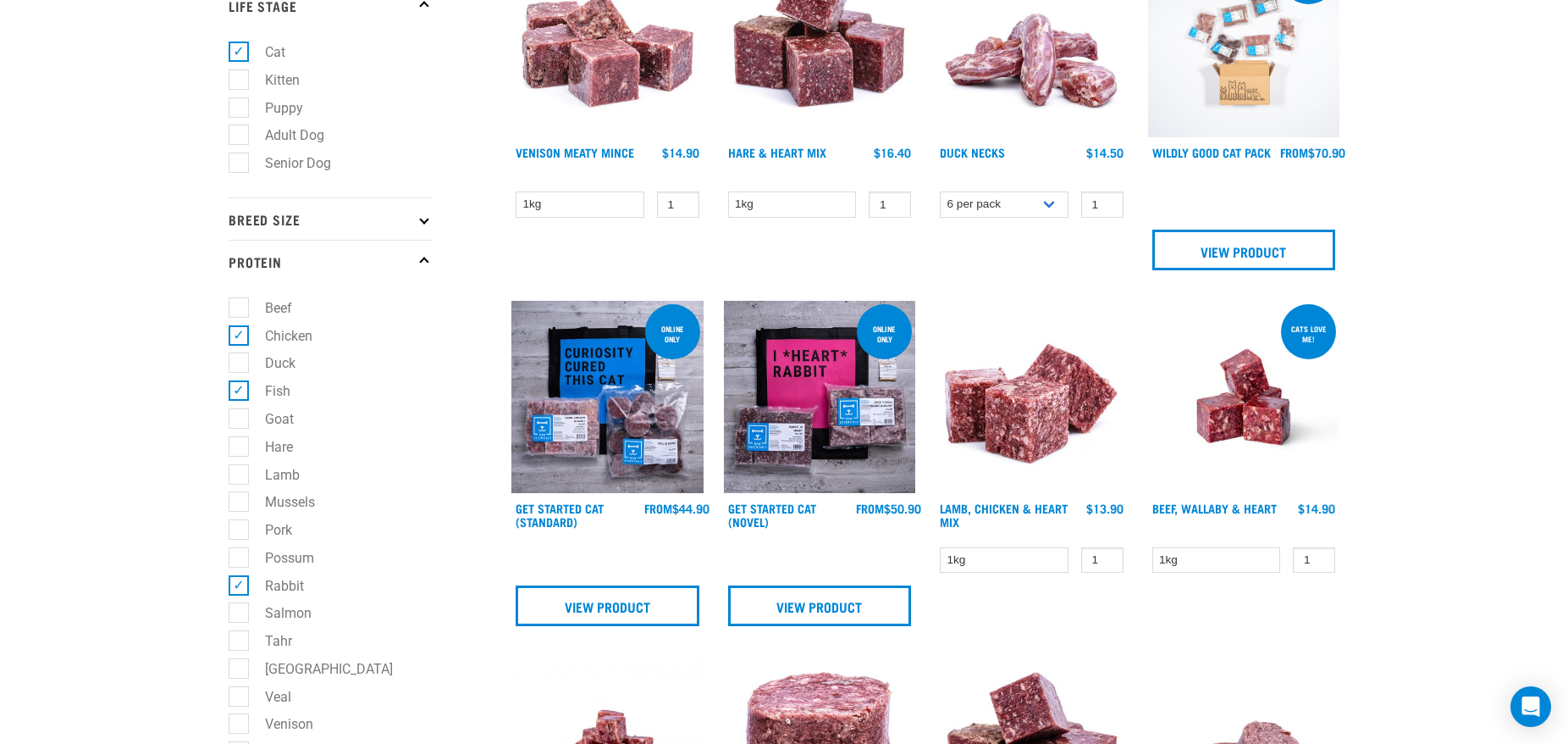
click at [238, 370] on label "Duck" at bounding box center [270, 363] width 64 height 21
click at [234, 366] on input "Duck" at bounding box center [235, 361] width 11 height 11
checkbox input "true"
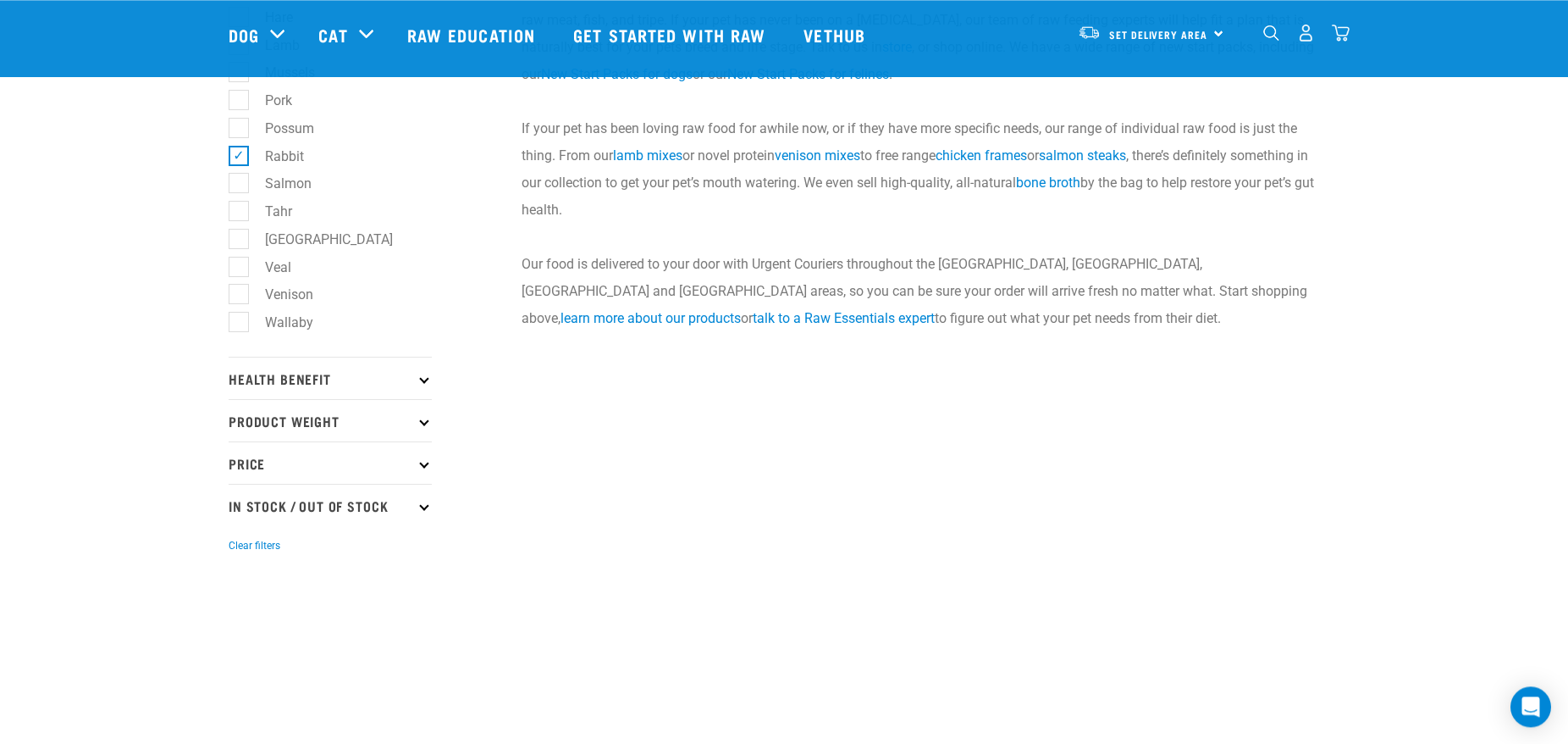
scroll to position [778, 0]
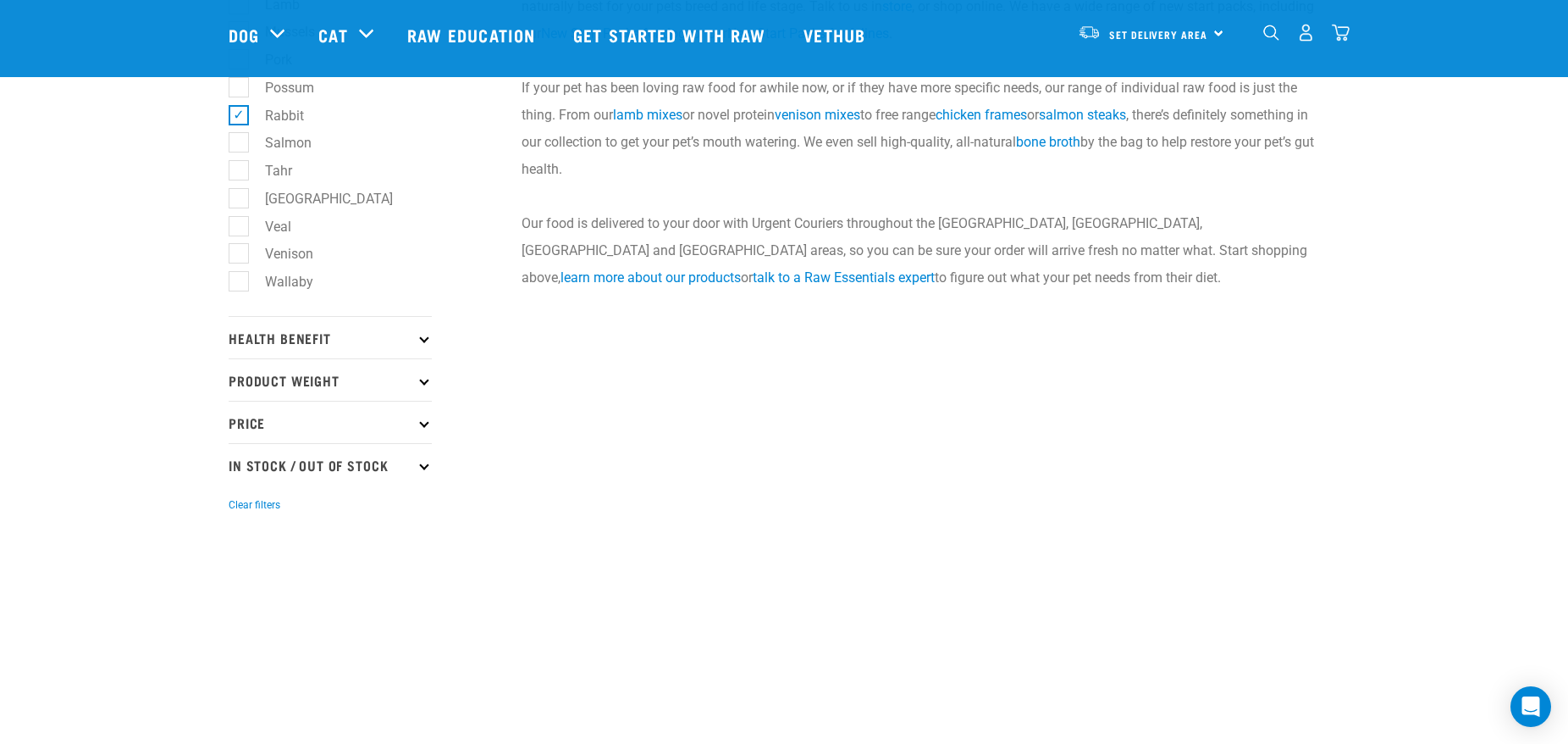
click at [422, 342] on icon at bounding box center [424, 338] width 10 height 10
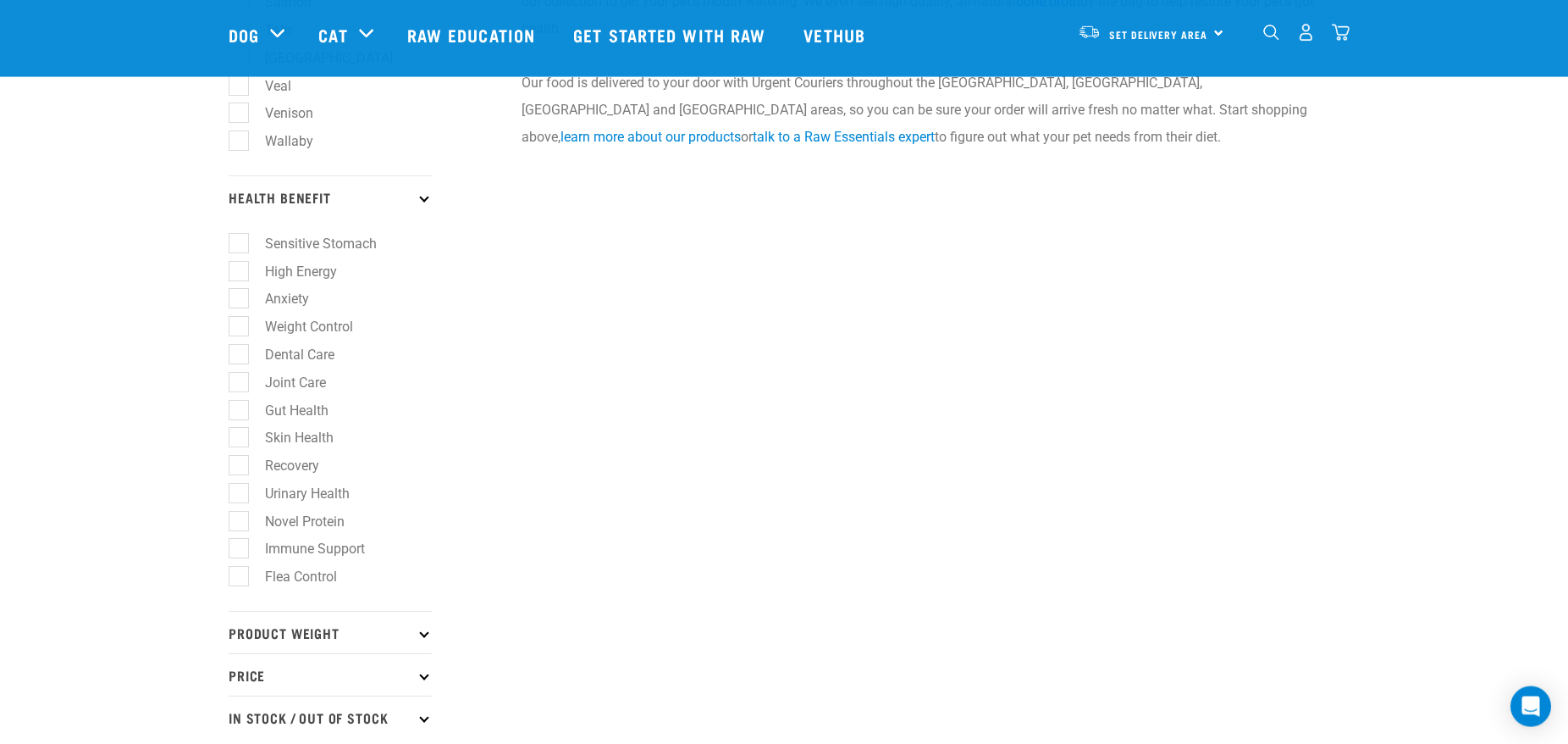
scroll to position [951, 0]
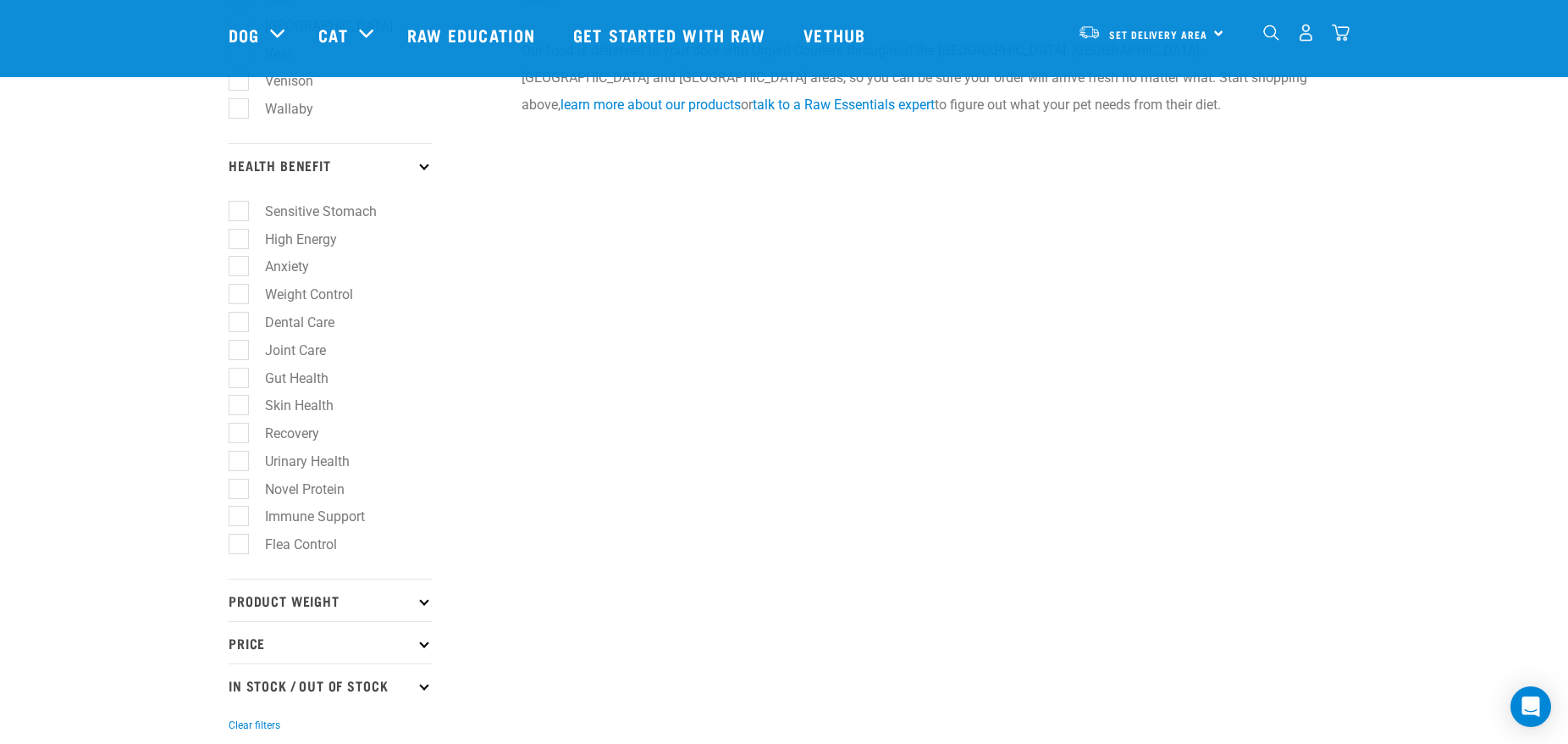
click at [240, 361] on label "Joint Care" at bounding box center [285, 350] width 95 height 21
click at [239, 352] on input "Joint Care" at bounding box center [235, 348] width 11 height 11
checkbox input "true"
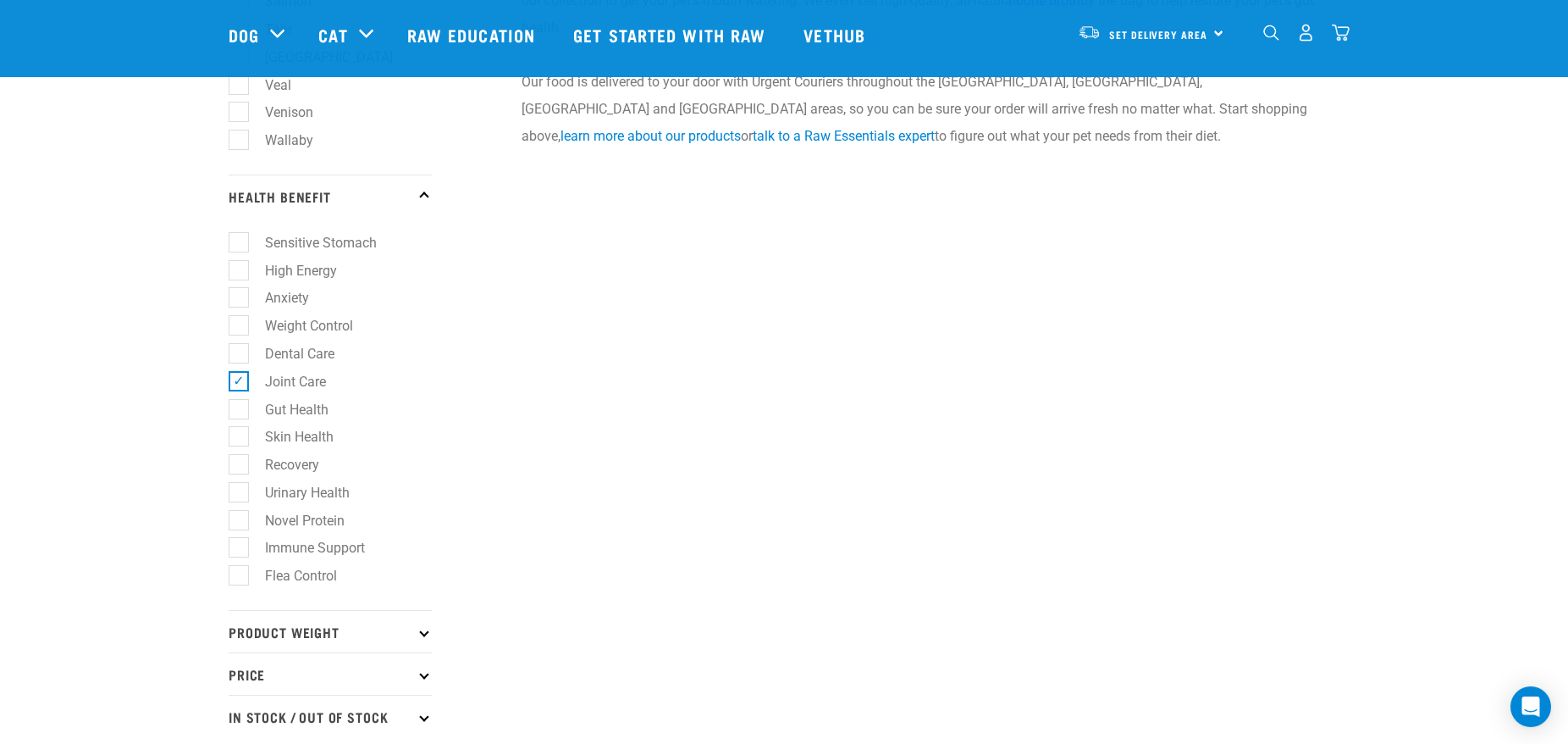
scroll to position [951, 0]
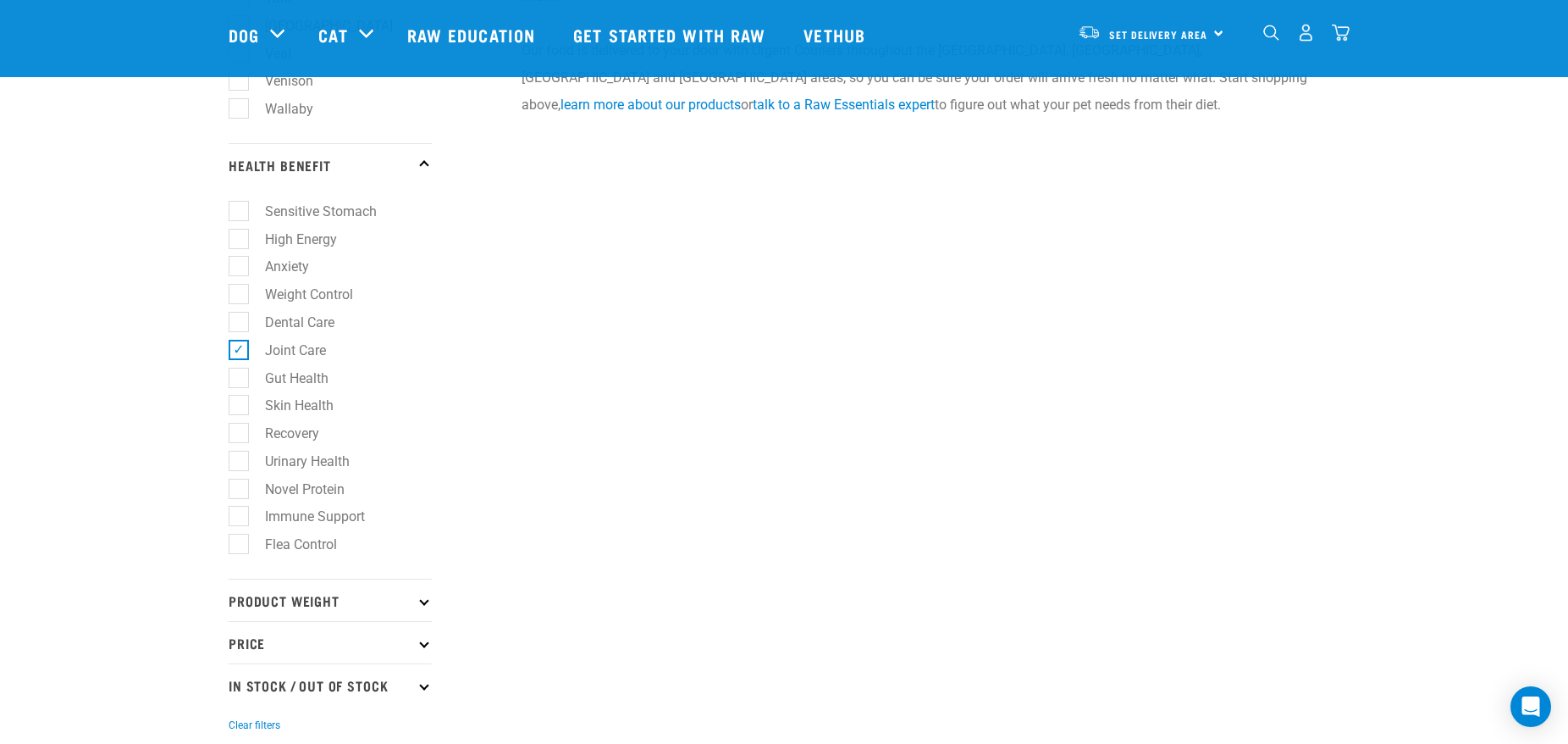
click at [238, 500] on label "Novel Protein" at bounding box center [295, 489] width 114 height 21
click at [238, 491] on input "Novel Protein" at bounding box center [235, 486] width 11 height 11
checkbox input "true"
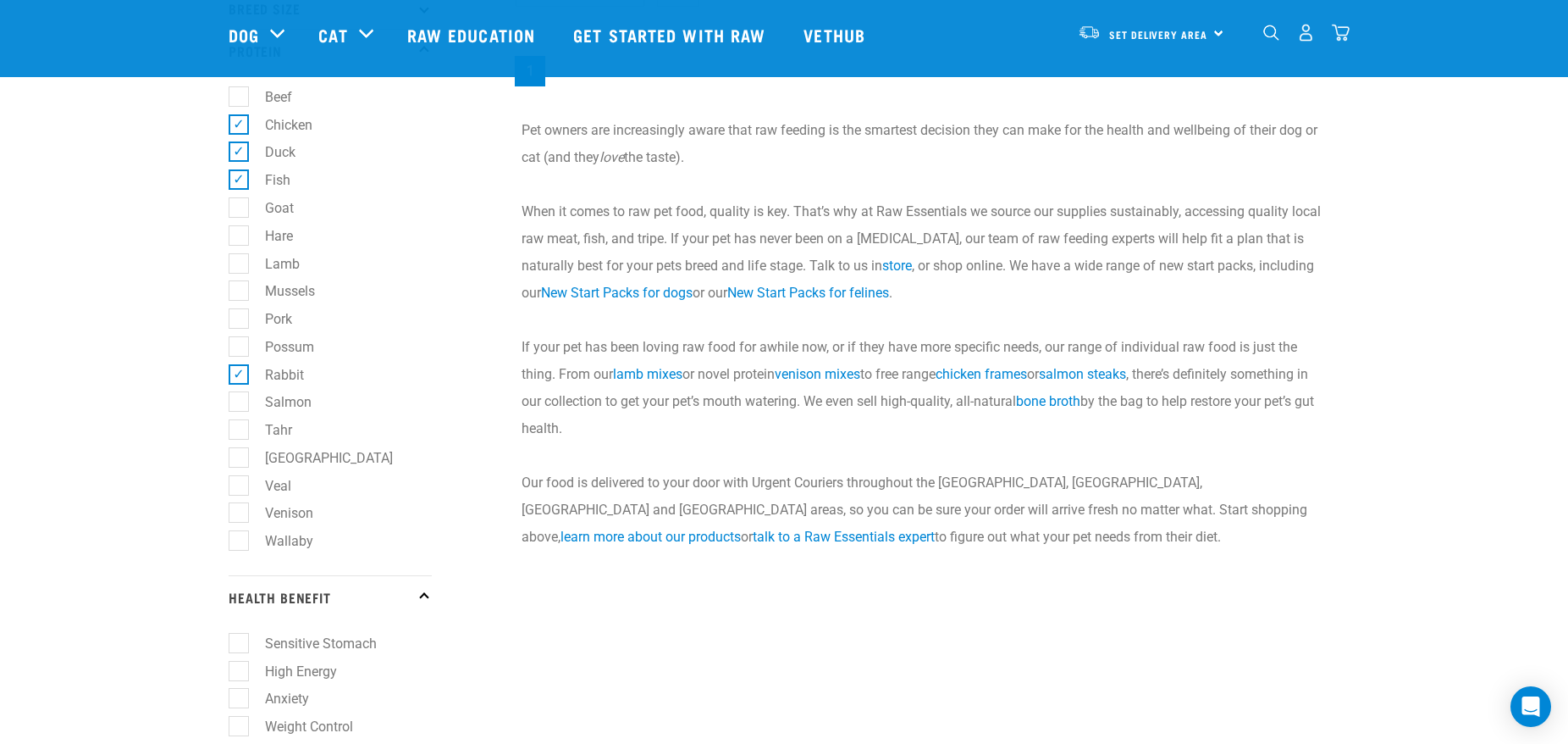
scroll to position [864, 0]
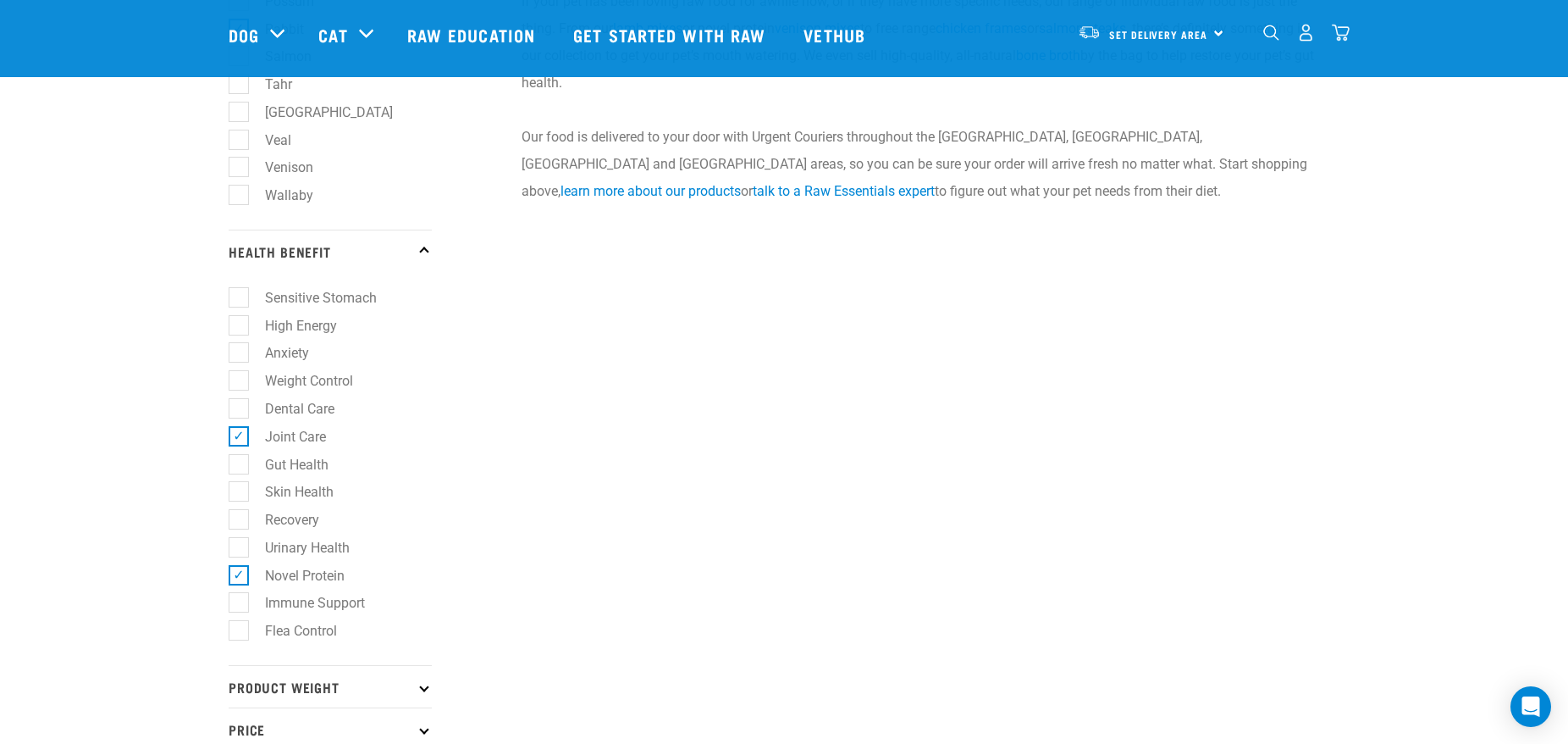
click at [238, 613] on label "Immune Support" at bounding box center [305, 602] width 134 height 21
click at [233, 606] on input "Immune Support" at bounding box center [235, 600] width 11 height 11
checkbox input "true"
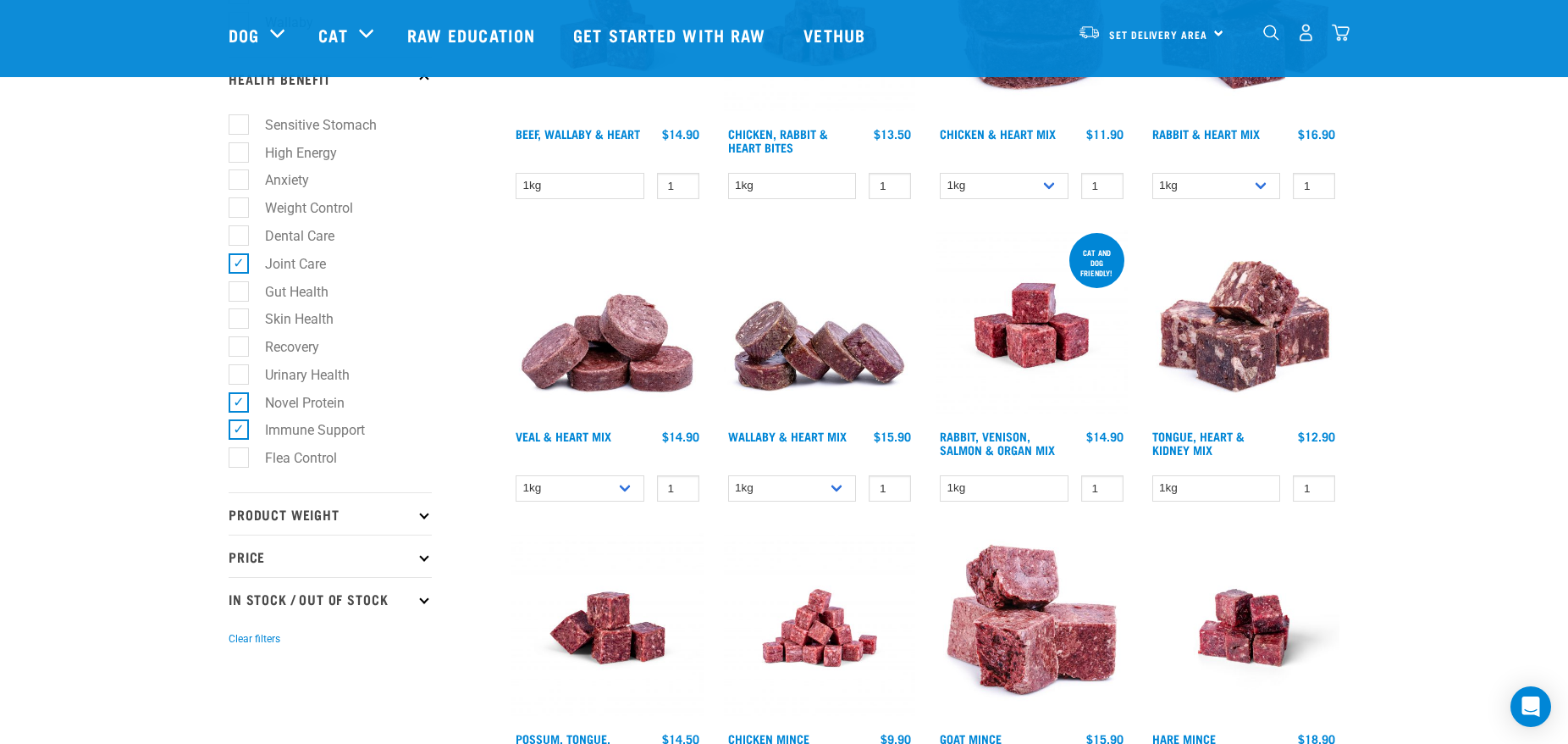
scroll to position [1123, 0]
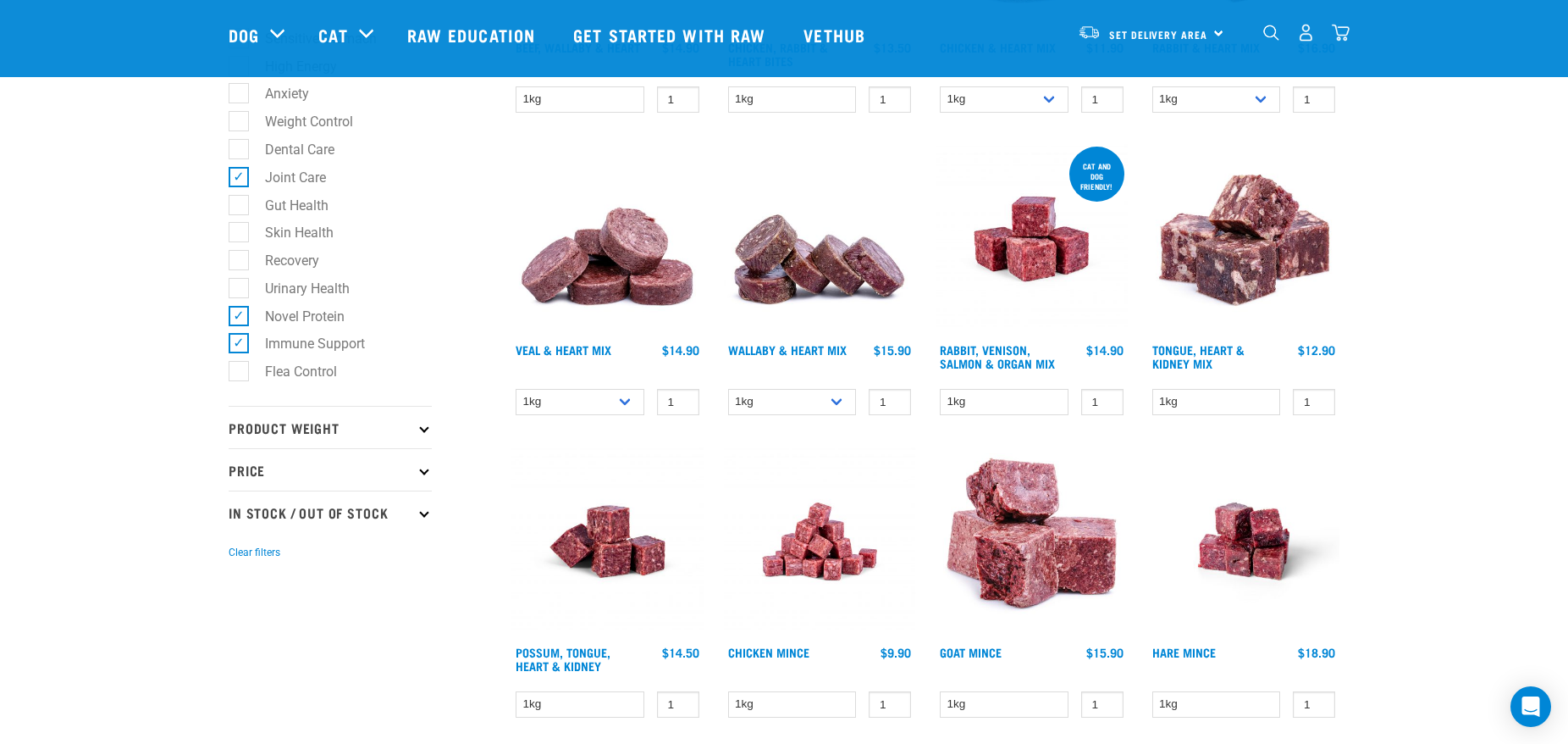
click at [424, 432] on icon at bounding box center [424, 427] width 10 height 10
click at [238, 512] on label "1kg" at bounding box center [266, 502] width 56 height 21
click at [236, 504] on input "1kg" at bounding box center [235, 499] width 11 height 11
checkbox input "true"
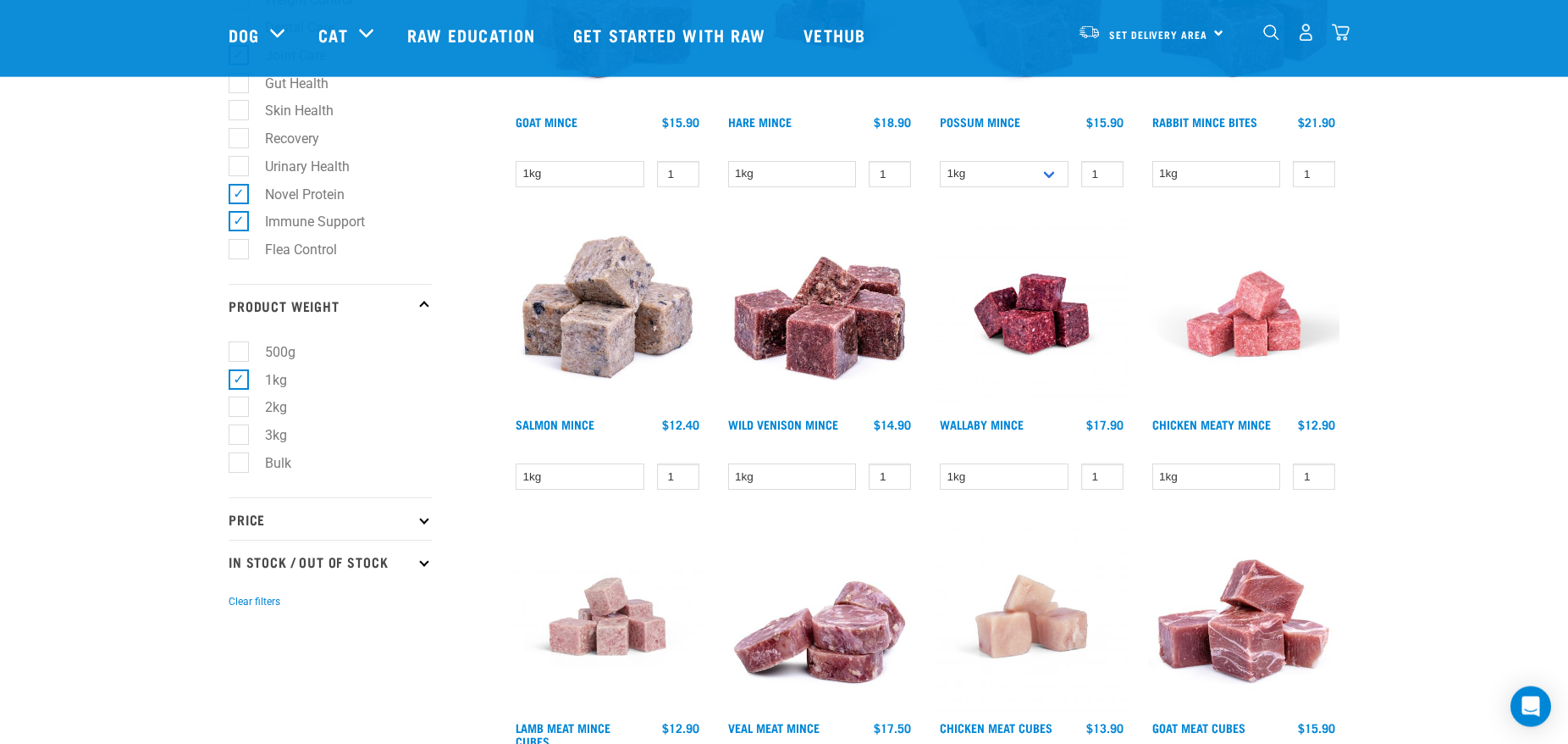
scroll to position [1296, 0]
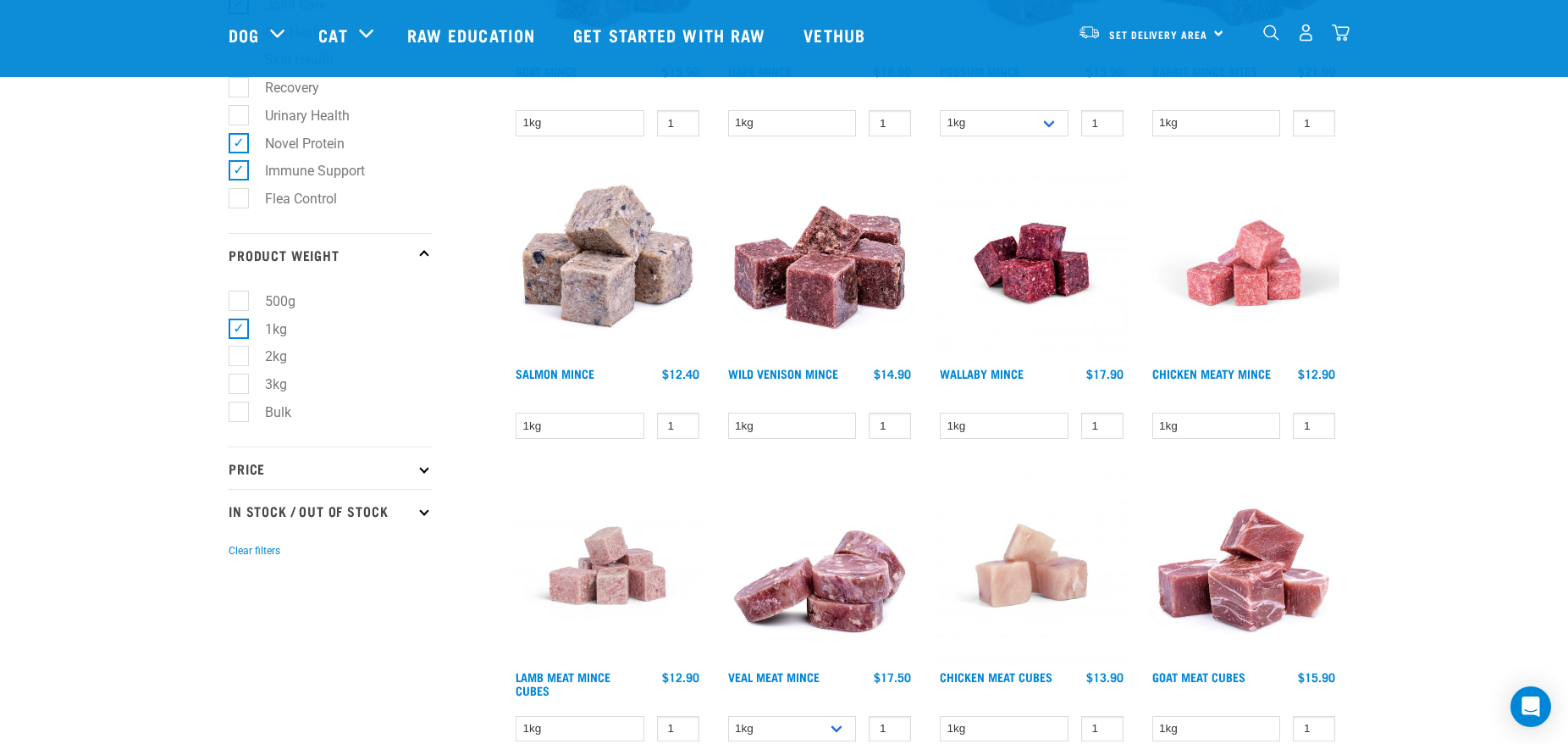
click at [259, 529] on p "In Stock / Out Of Stock" at bounding box center [330, 509] width 203 height 42
click at [238, 568] on label "In Stock" at bounding box center [280, 557] width 82 height 21
click at [236, 559] on input "In Stock" at bounding box center [235, 553] width 11 height 11
checkbox input "true"
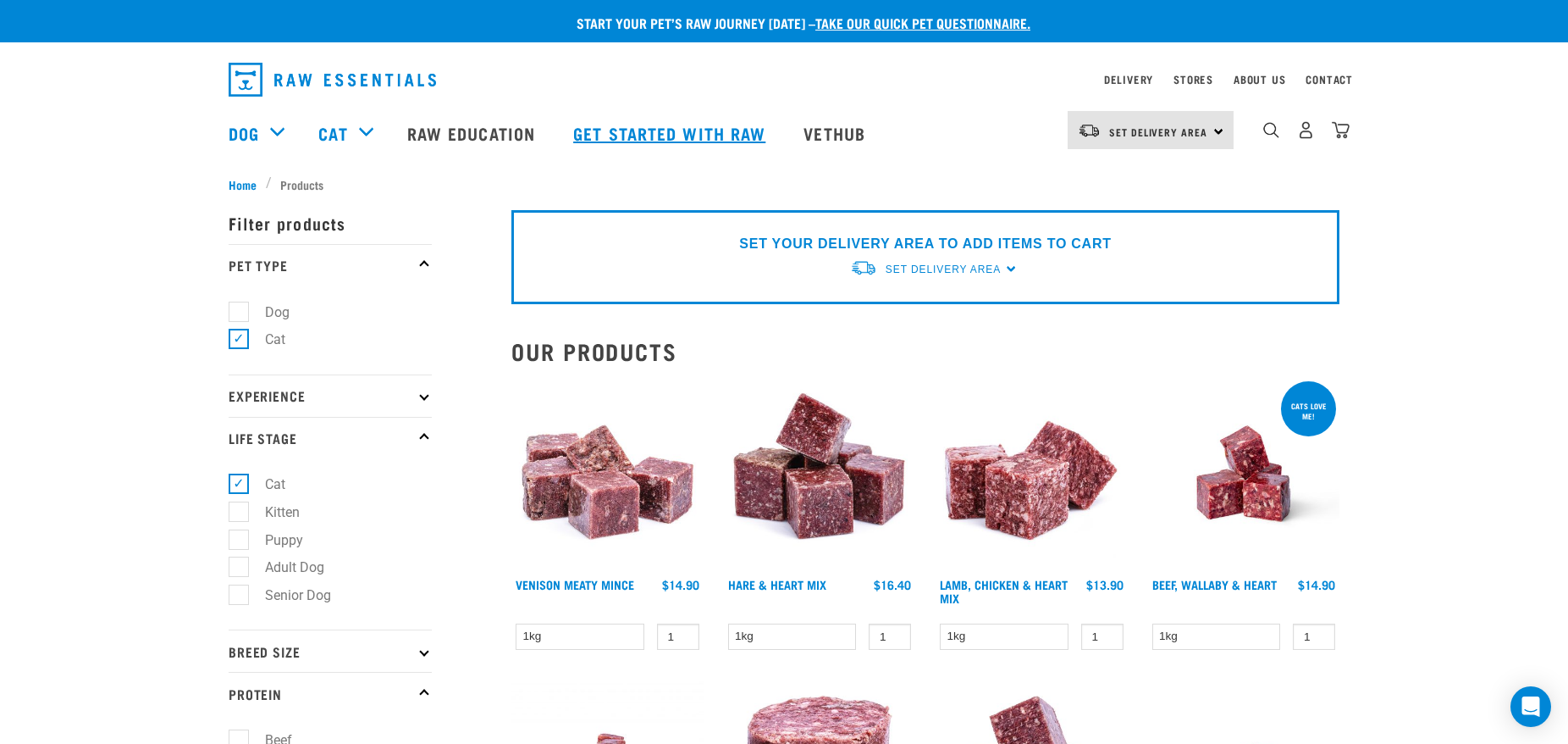
click at [620, 140] on link "Get started with Raw" at bounding box center [671, 133] width 231 height 68
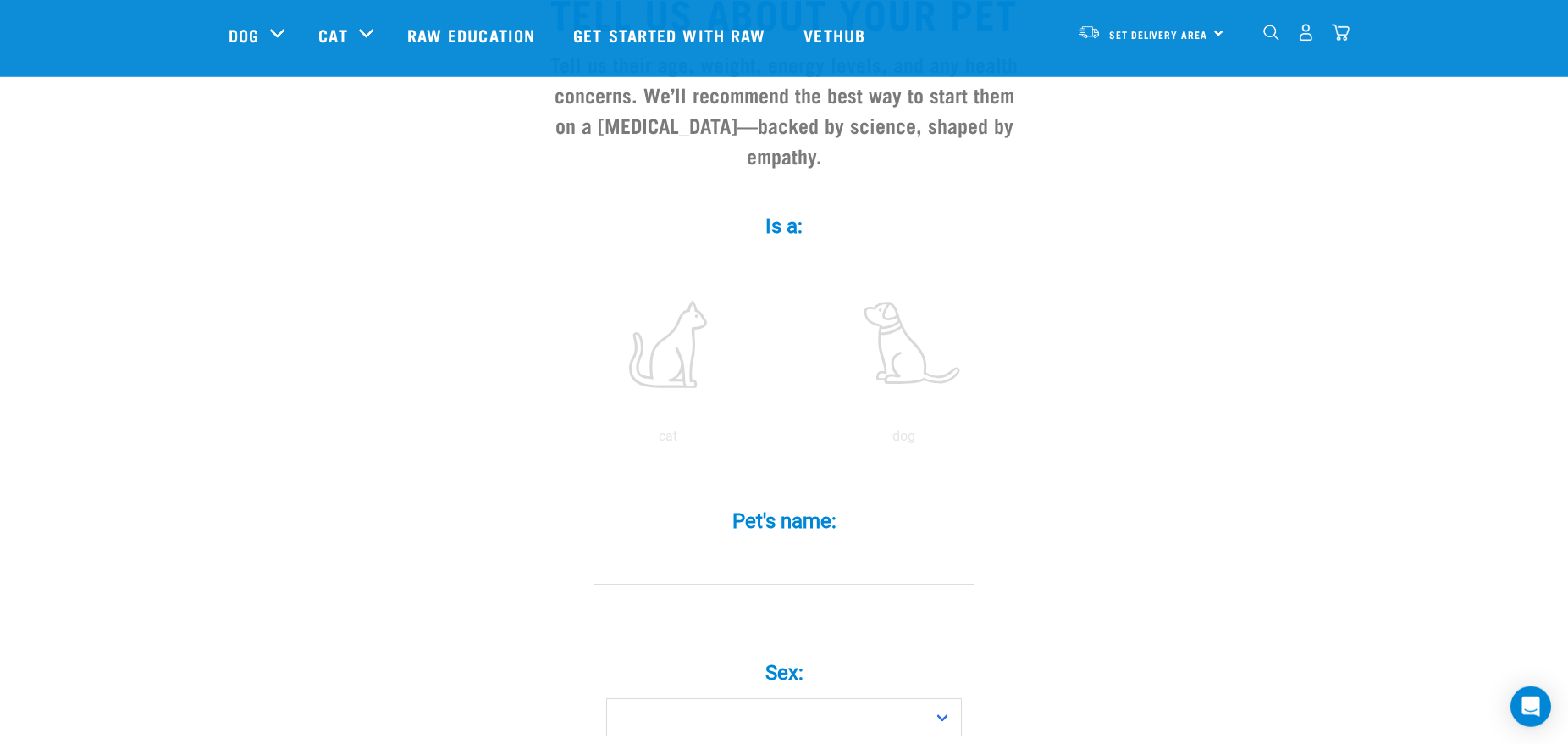
scroll to position [346, 0]
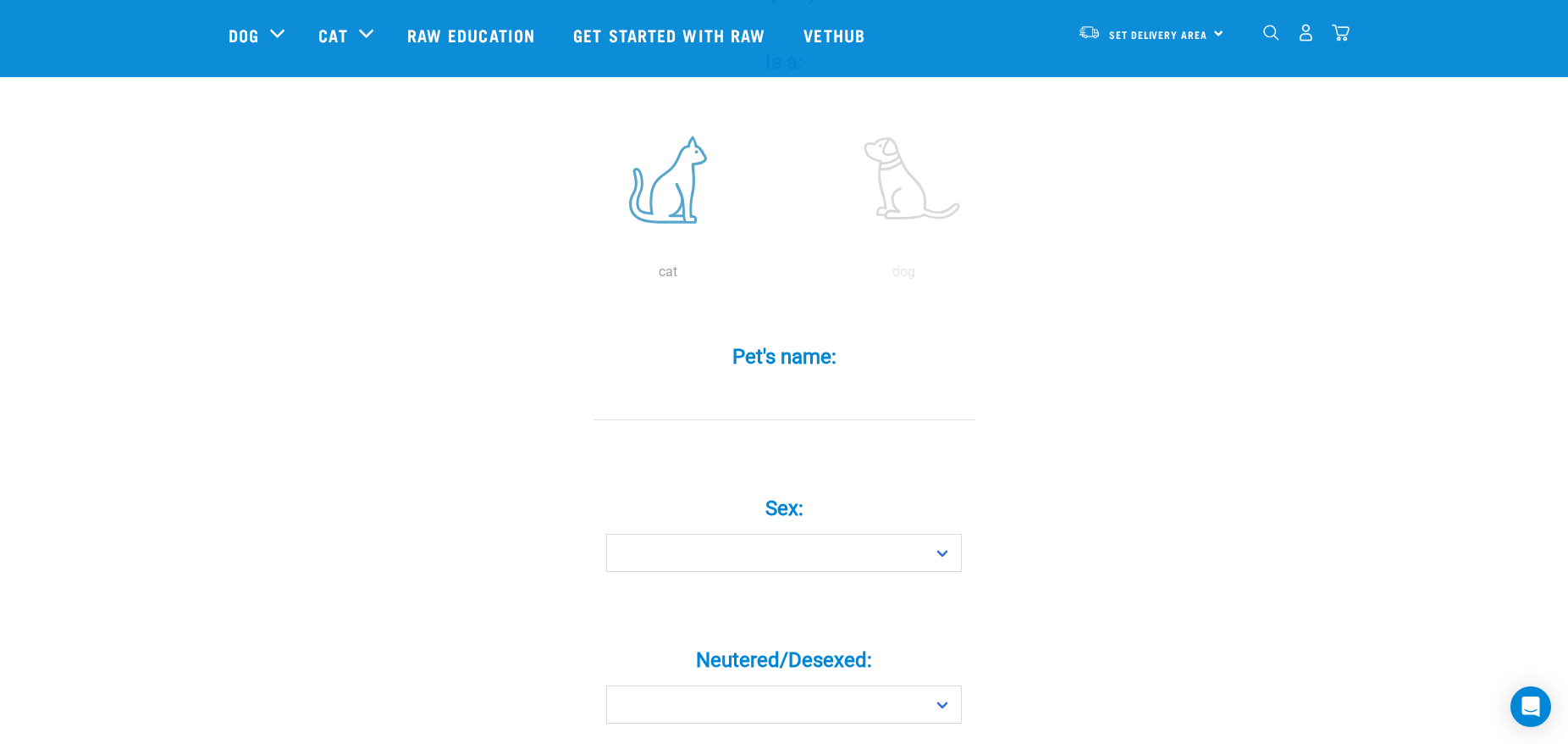
click at [668, 203] on label at bounding box center [668, 179] width 229 height 144
click at [550, 276] on input "radio" at bounding box center [550, 276] width 0 height 0
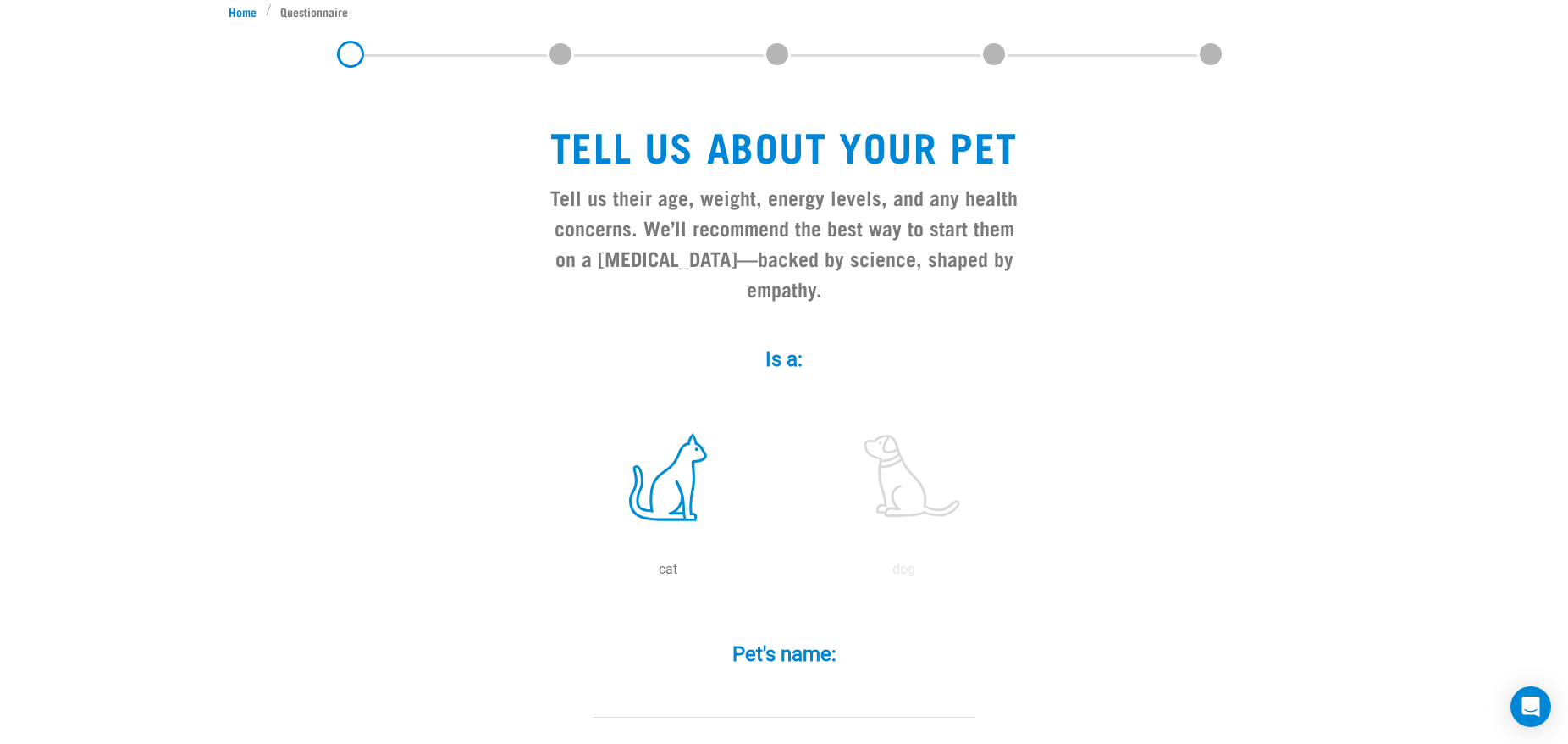
scroll to position [0, 0]
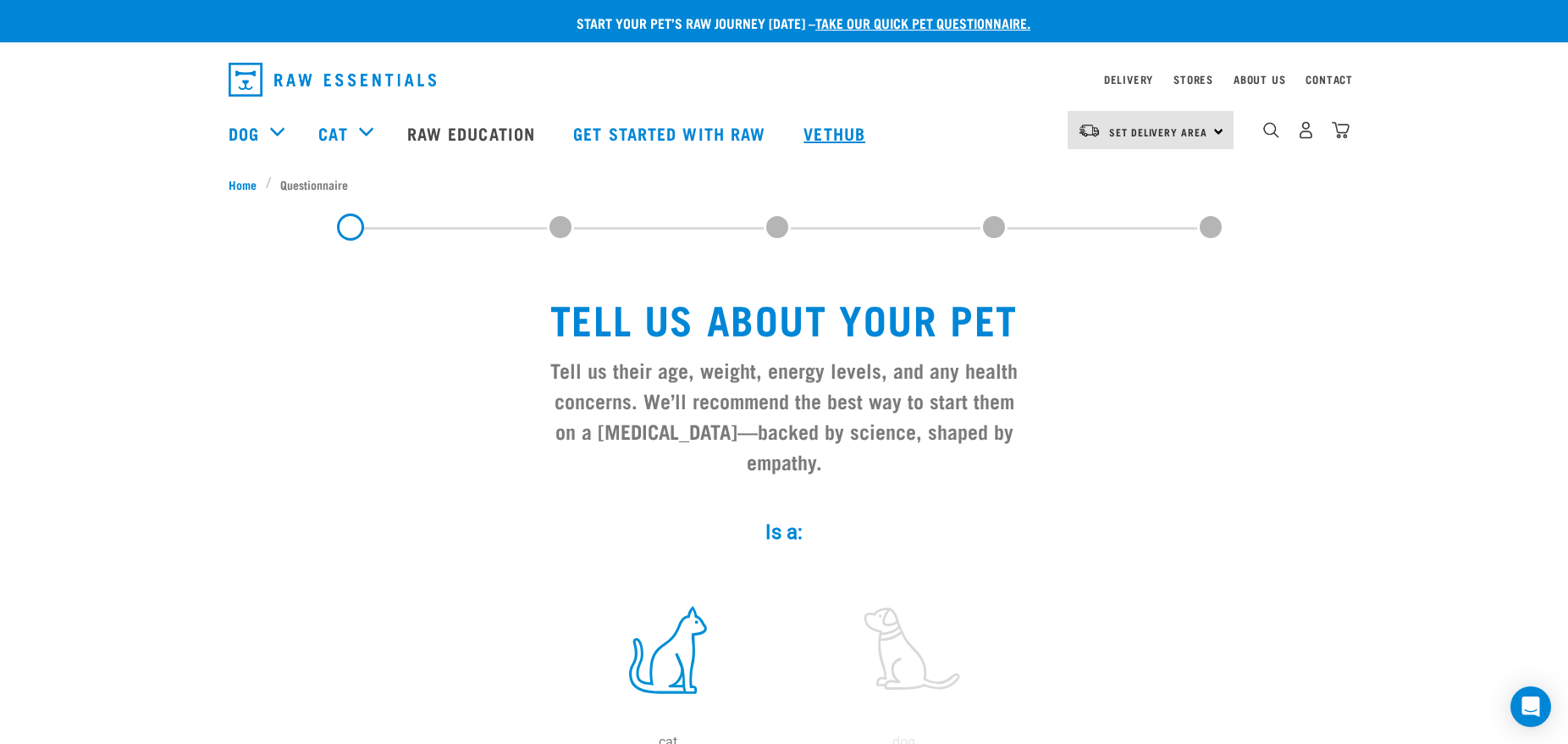
click at [855, 136] on link "Vethub" at bounding box center [837, 133] width 100 height 68
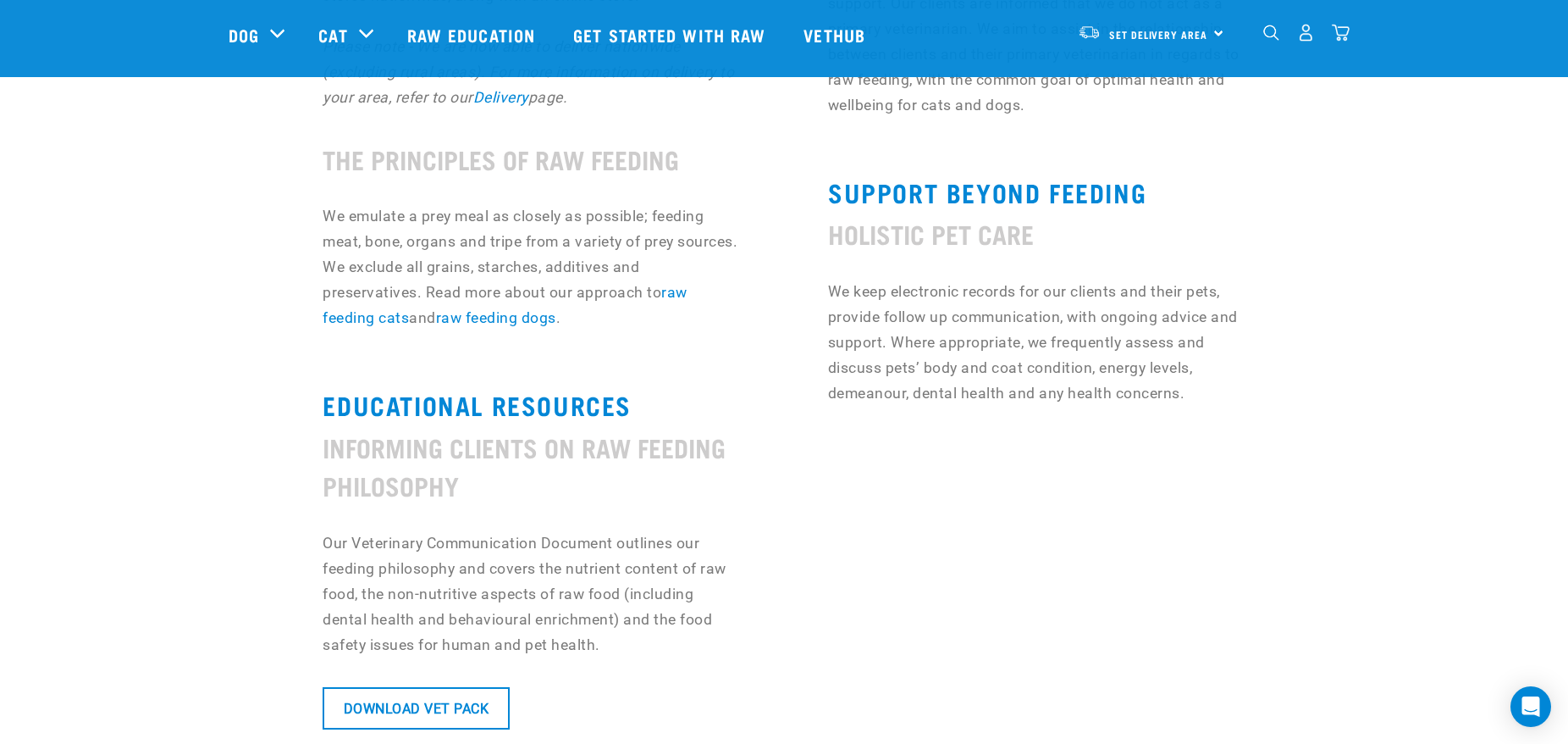
scroll to position [1209, 0]
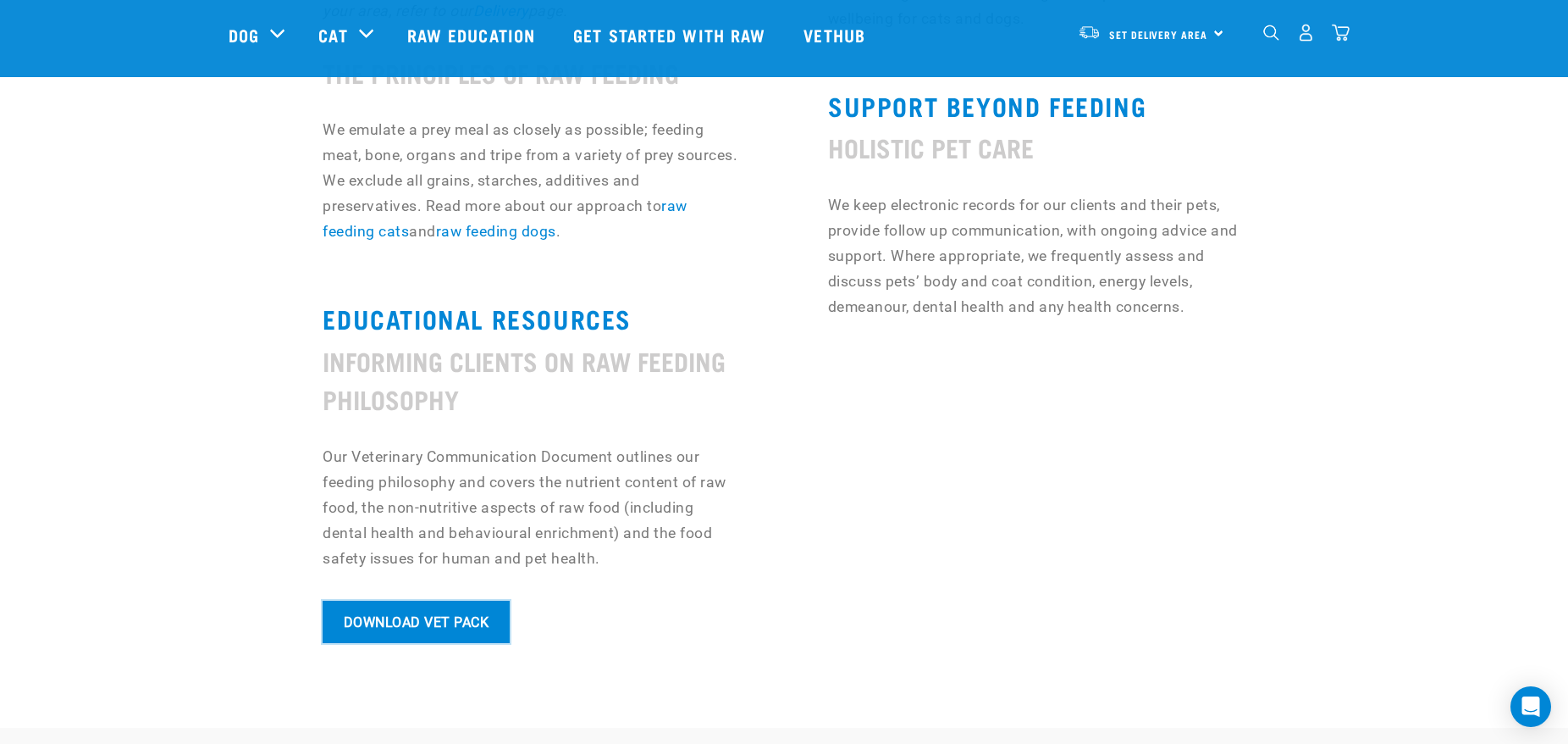
click at [354, 626] on link "Download Vet Pack" at bounding box center [415, 621] width 187 height 42
